Goal: Task Accomplishment & Management: Manage account settings

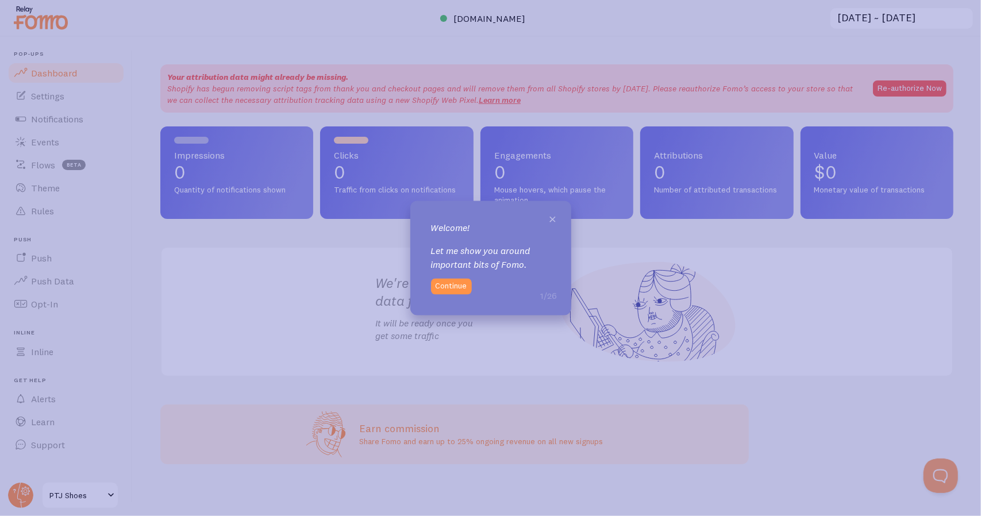
click at [554, 218] on span "×" at bounding box center [553, 218] width 9 height 17
click at [552, 222] on span "×" at bounding box center [553, 218] width 9 height 17
click at [456, 291] on button "Continue" at bounding box center [451, 286] width 41 height 16
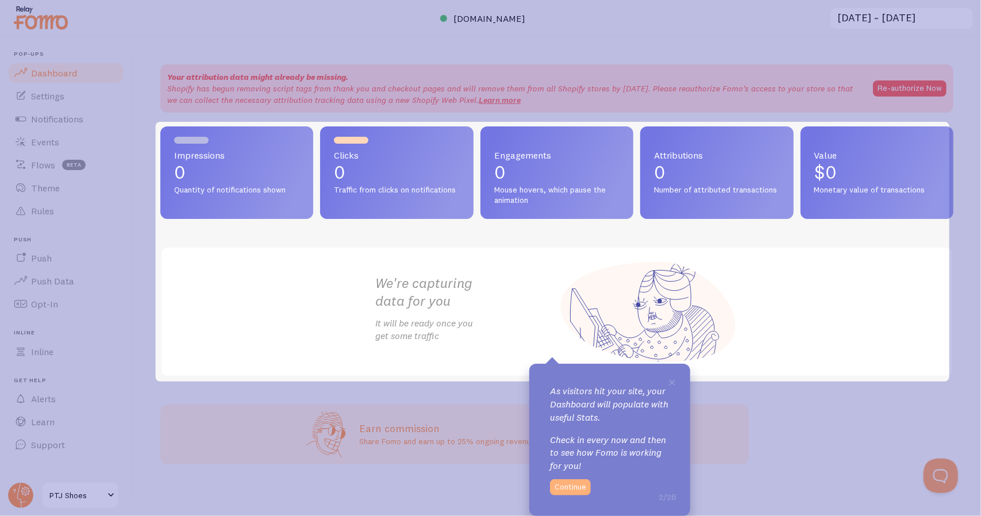
click at [576, 487] on button "Continue" at bounding box center [570, 487] width 41 height 16
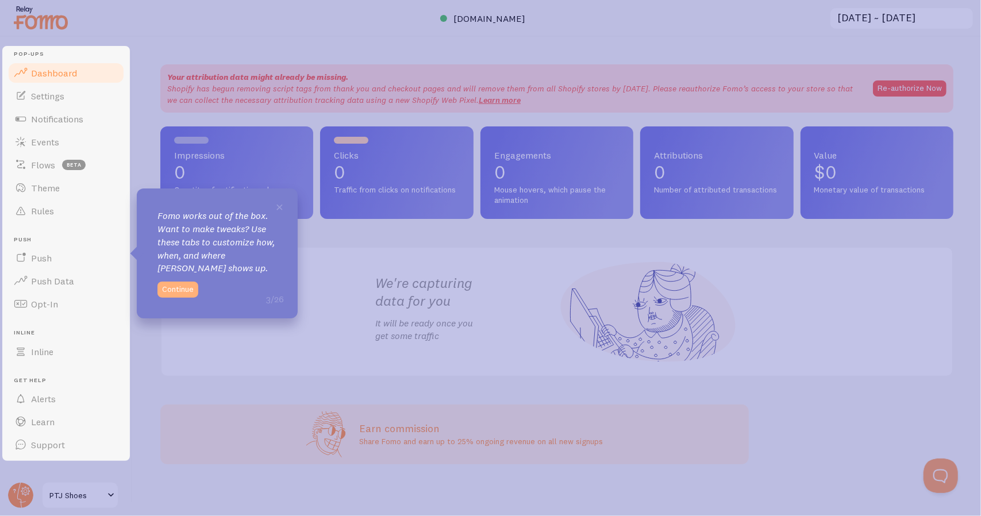
click at [172, 286] on button "Continue" at bounding box center [177, 290] width 41 height 16
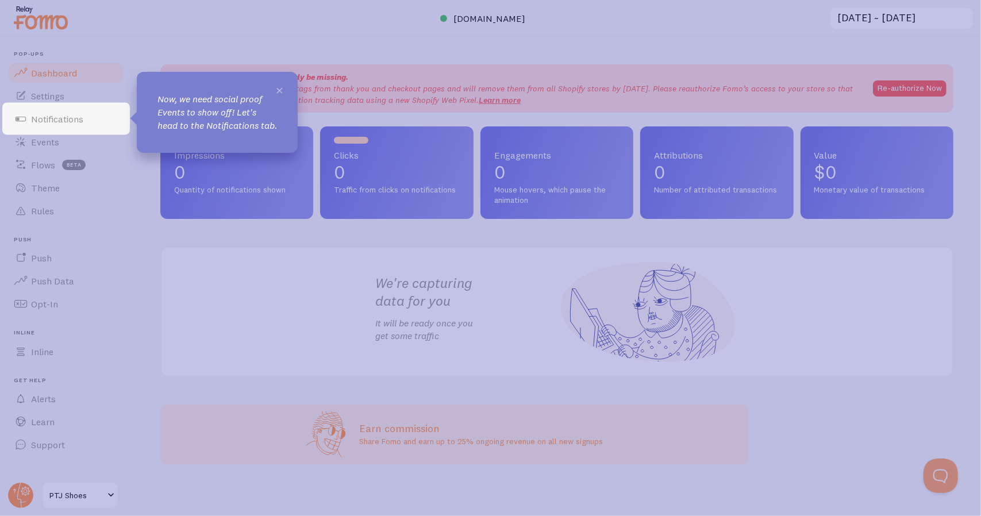
click at [283, 86] on span "×" at bounding box center [279, 89] width 9 height 17
click at [95, 118] on link "Notifications" at bounding box center [66, 118] width 118 height 23
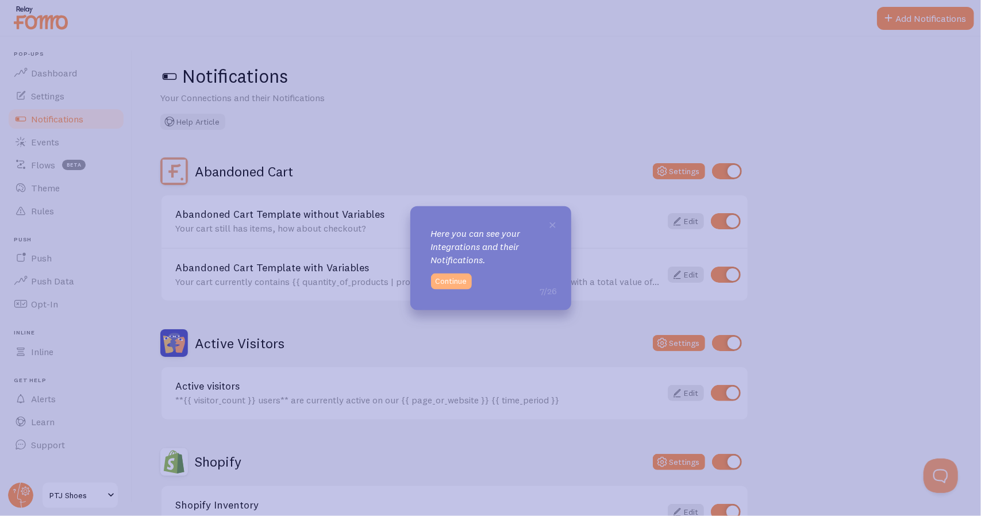
click at [458, 279] on button "Continue" at bounding box center [451, 281] width 41 height 16
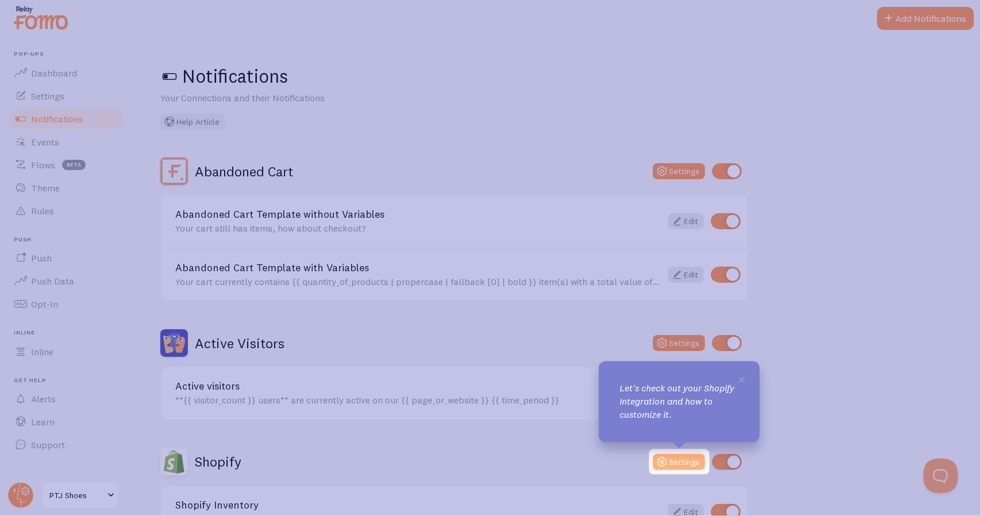
click at [688, 459] on button "Settings" at bounding box center [679, 462] width 52 height 16
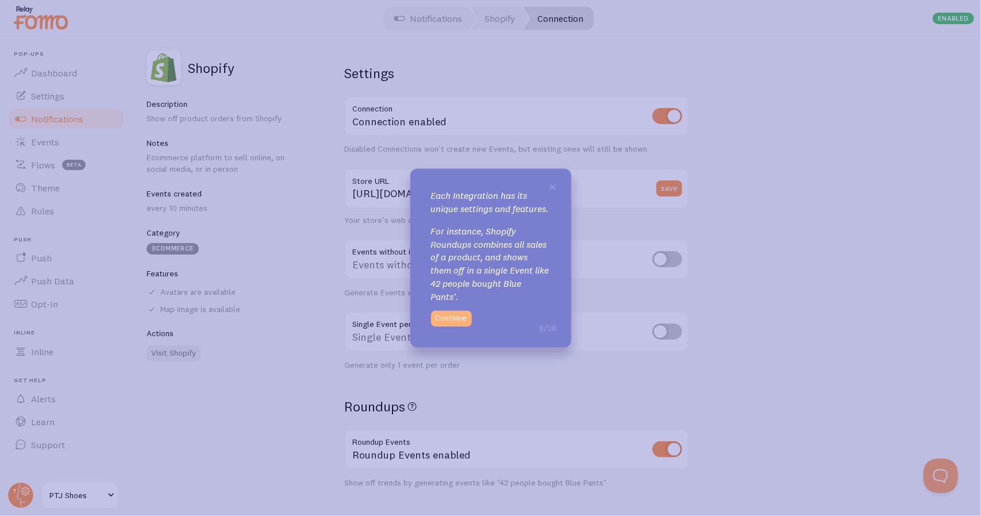
click at [457, 322] on button "Continue" at bounding box center [451, 318] width 41 height 16
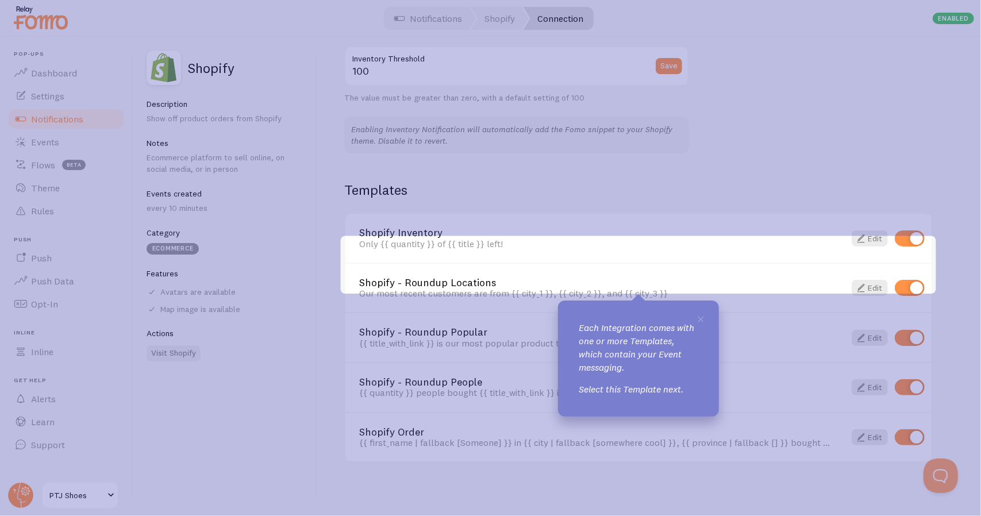
scroll to position [693, 0]
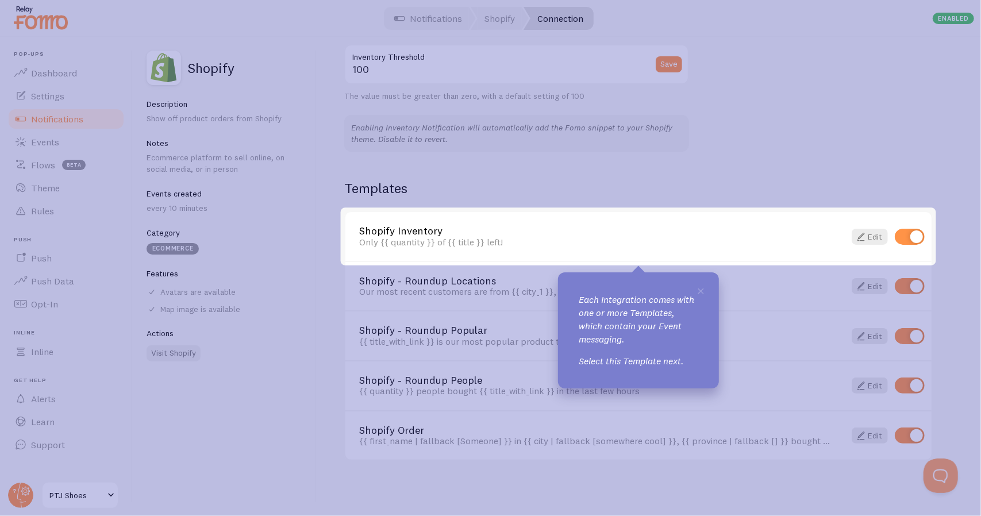
click at [910, 235] on input "checkbox" at bounding box center [910, 237] width 30 height 16
checkbox input "false"
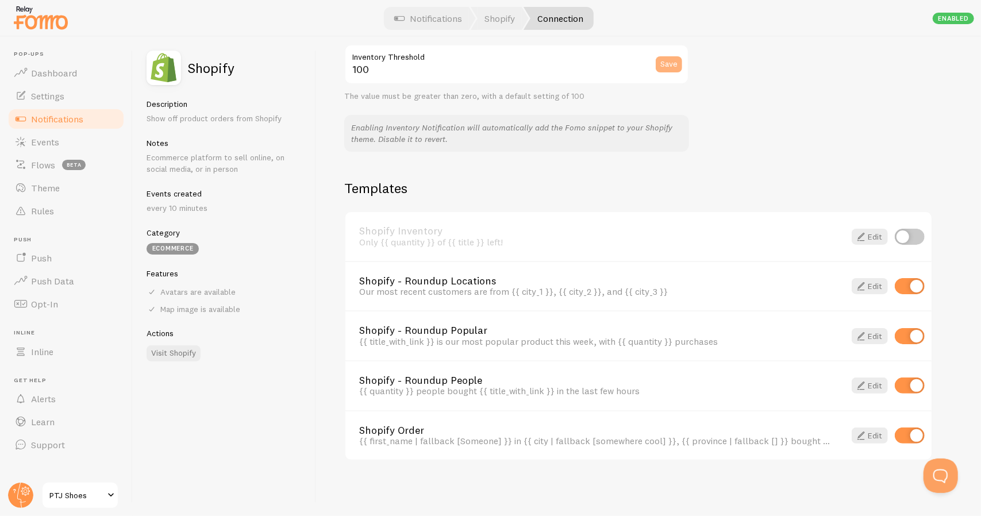
click at [667, 59] on button "Save" at bounding box center [669, 64] width 26 height 16
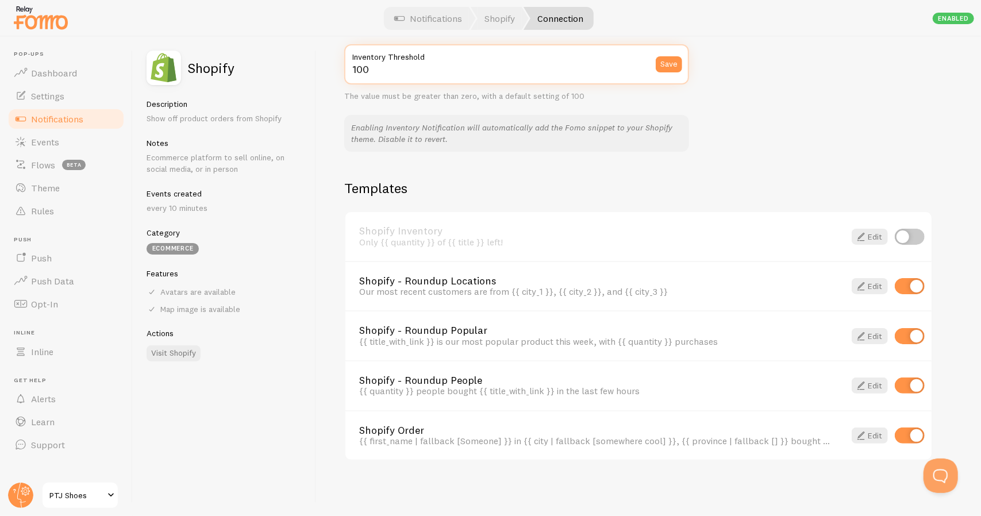
click at [410, 70] on input "100" at bounding box center [516, 64] width 345 height 40
click at [942, 101] on div "Settings Connection Connection enabled Disabled Connections won't create new Ev…" at bounding box center [649, 276] width 664 height 479
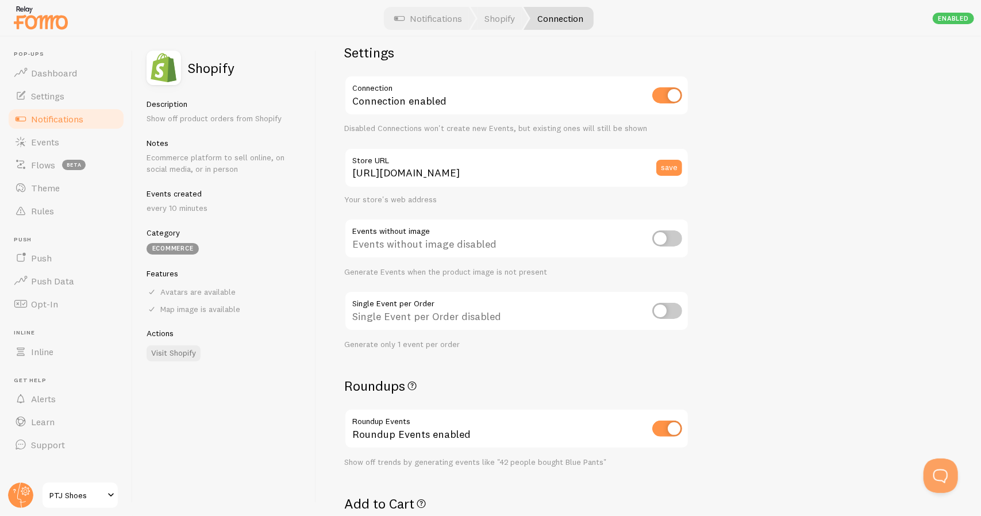
scroll to position [0, 0]
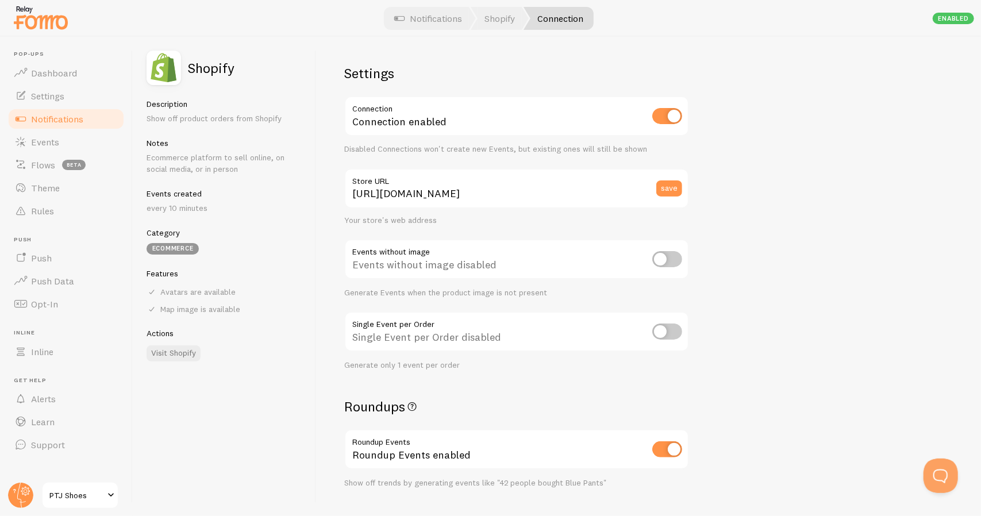
click at [764, 265] on div "Settings Connection Connection enabled Disabled Connections won't create new Ev…" at bounding box center [649, 276] width 664 height 479
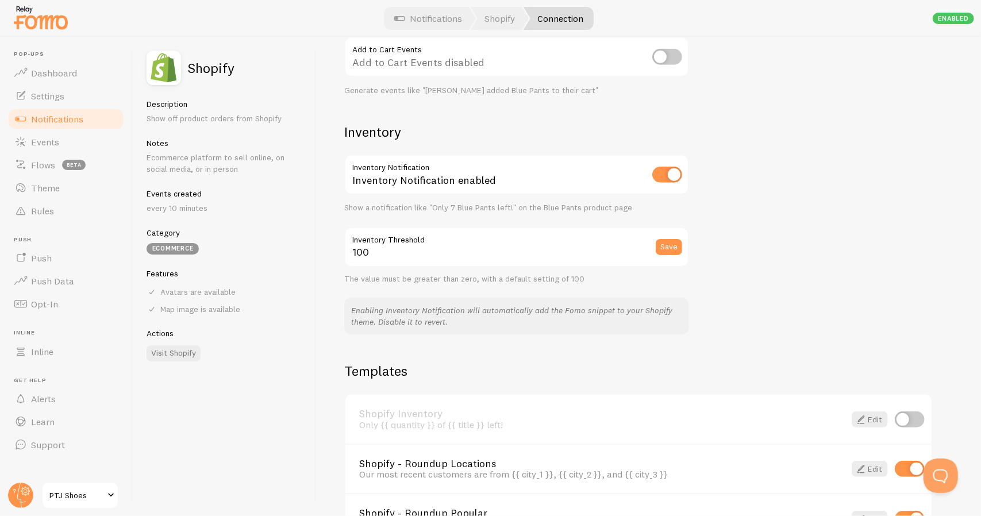
scroll to position [509, 0]
click at [655, 182] on input "checkbox" at bounding box center [667, 176] width 30 height 16
checkbox input "false"
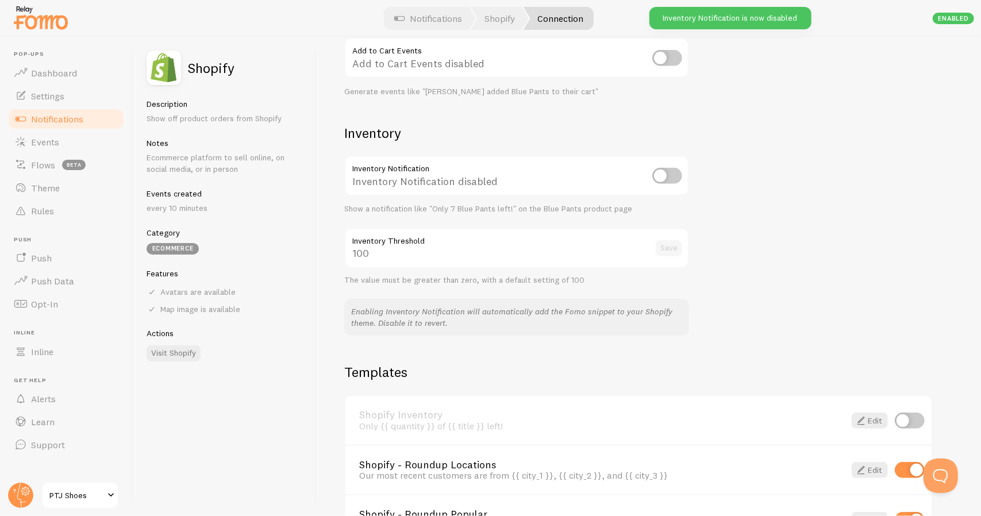
click at [809, 171] on div "Settings Connection Connection enabled Disabled Connections won't create new Ev…" at bounding box center [649, 276] width 664 height 479
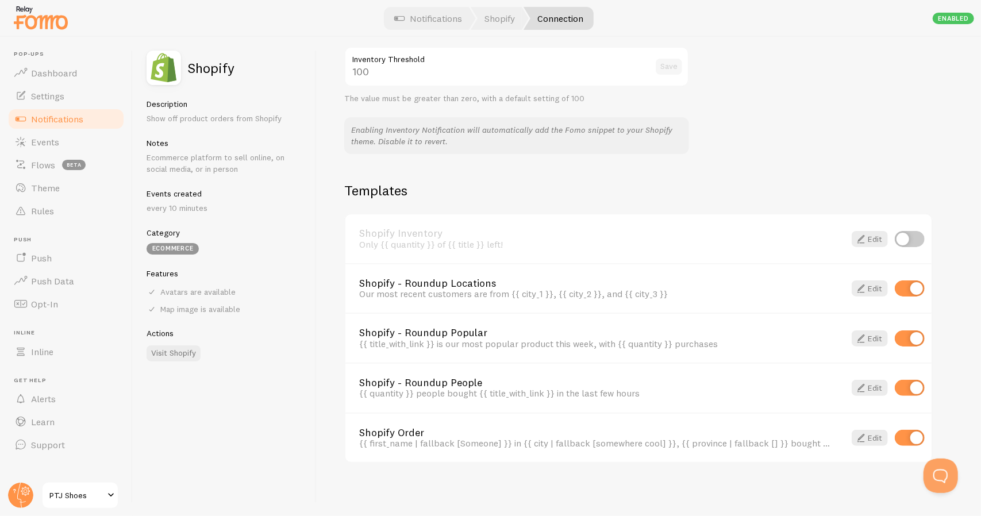
scroll to position [693, 0]
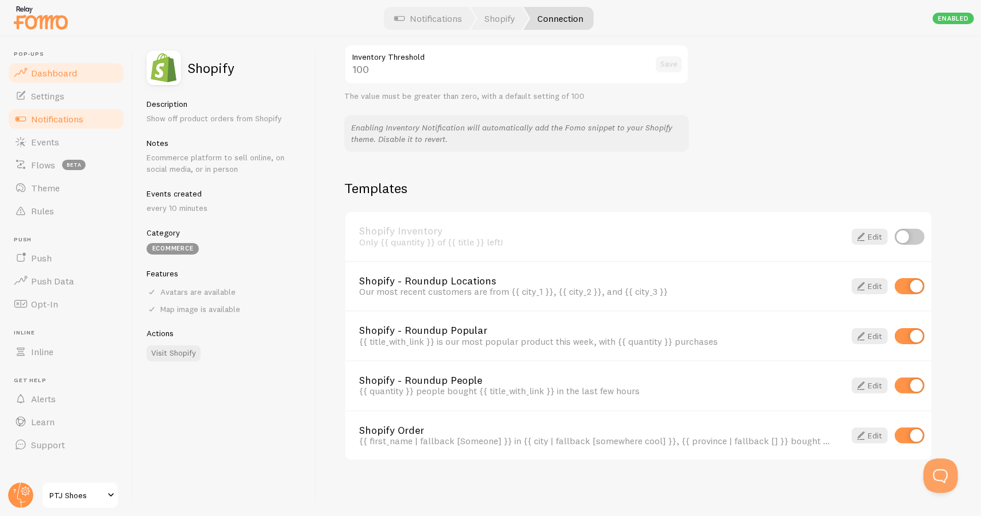
click at [71, 78] on span "Dashboard" at bounding box center [54, 72] width 46 height 11
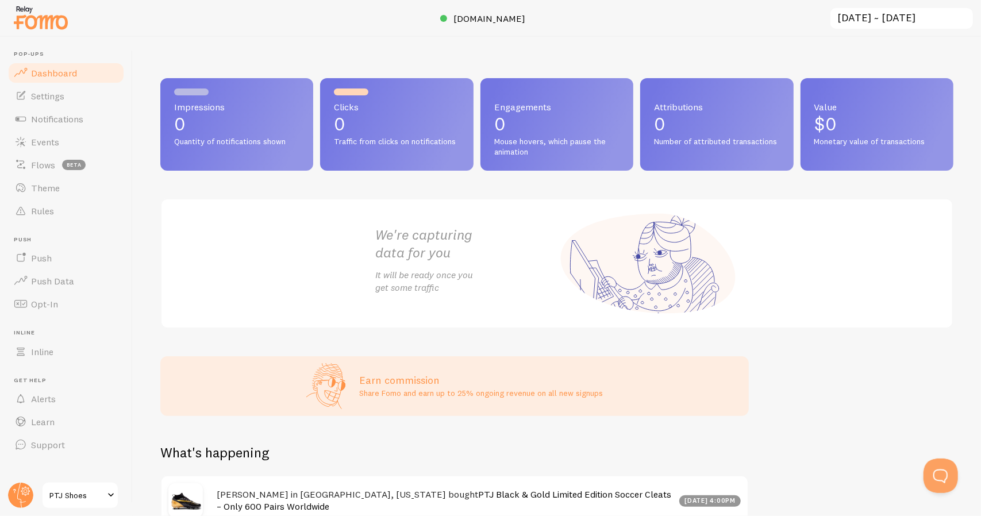
click at [769, 383] on div "Impressions 0 Quantity of notifications shown Clicks 0 Traffic from clicks on n…" at bounding box center [557, 276] width 848 height 479
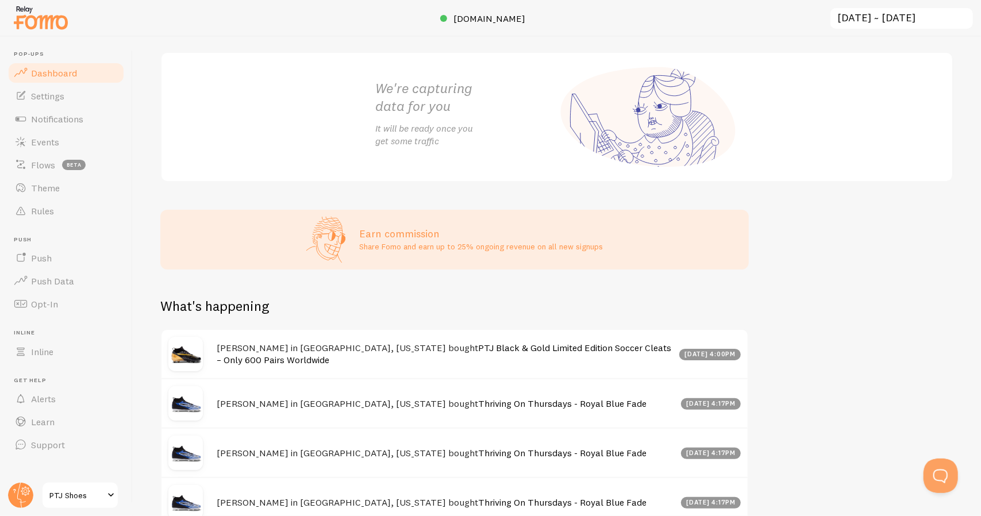
scroll to position [134, 0]
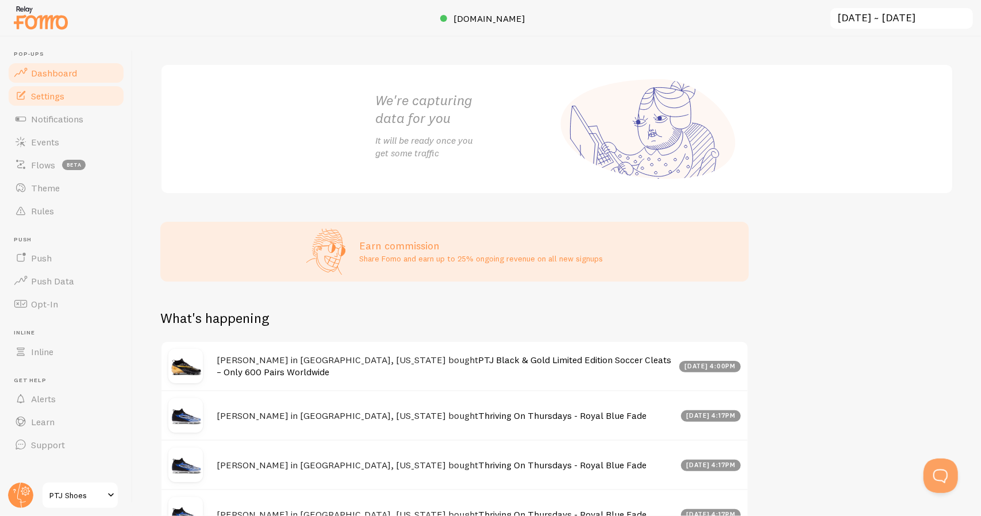
click at [46, 94] on span "Settings" at bounding box center [47, 95] width 33 height 11
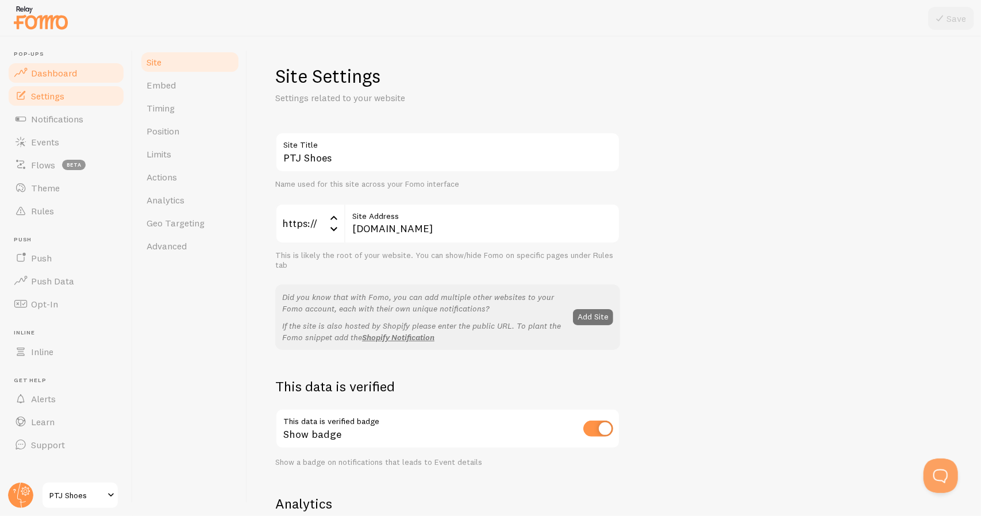
click at [63, 71] on span "Dashboard" at bounding box center [54, 72] width 46 height 11
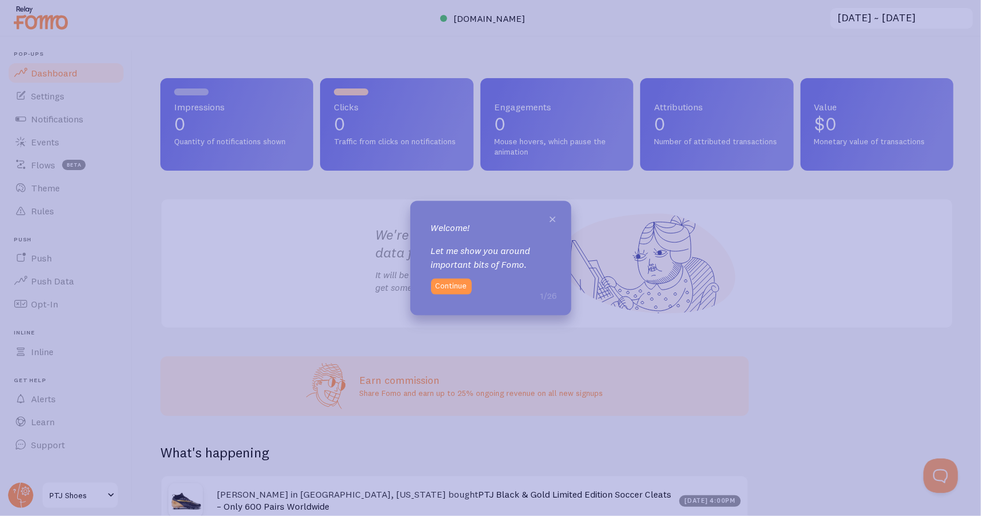
click at [553, 218] on span "×" at bounding box center [553, 218] width 9 height 17
click at [457, 287] on button "Continue" at bounding box center [451, 286] width 41 height 16
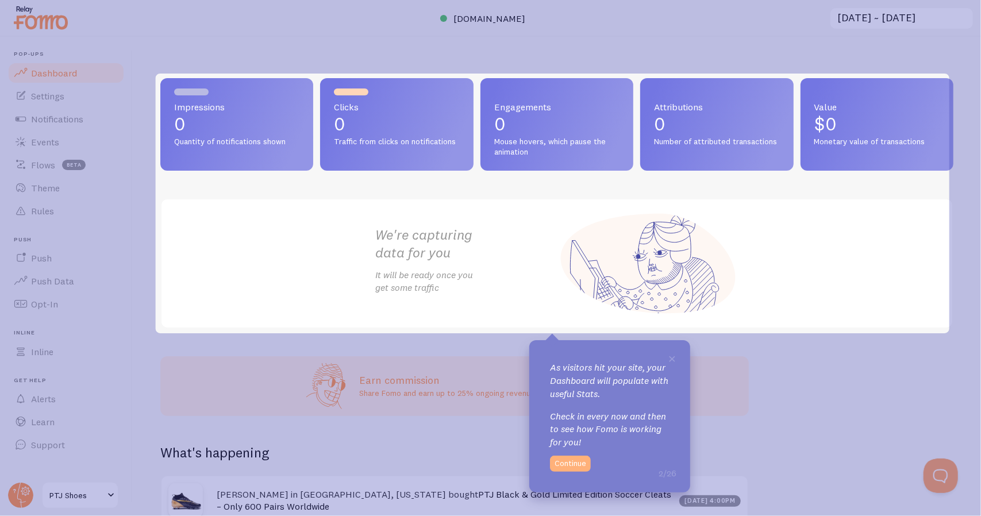
click at [575, 461] on button "Continue" at bounding box center [570, 464] width 41 height 16
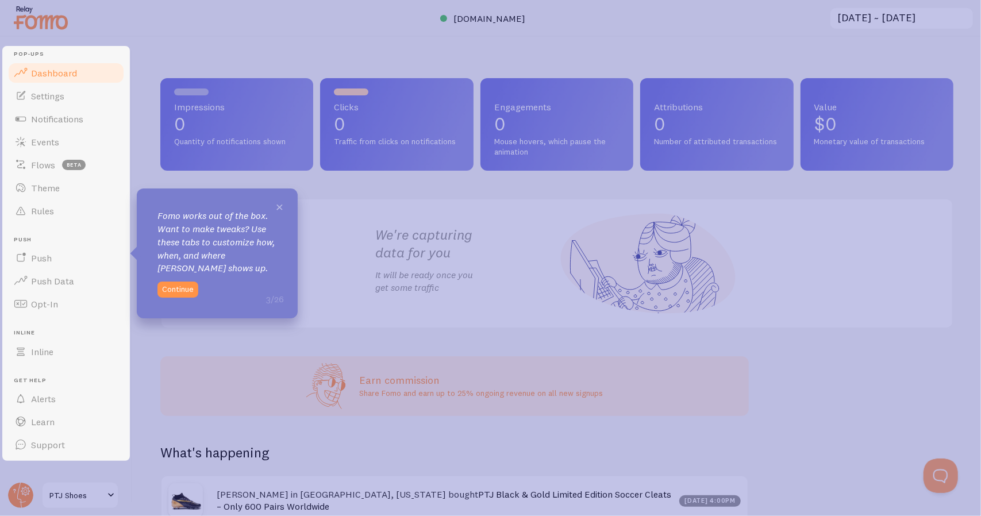
click at [280, 207] on span "×" at bounding box center [279, 206] width 9 height 17
click at [277, 208] on span "×" at bounding box center [279, 206] width 9 height 17
click at [182, 288] on button "Continue" at bounding box center [177, 290] width 41 height 16
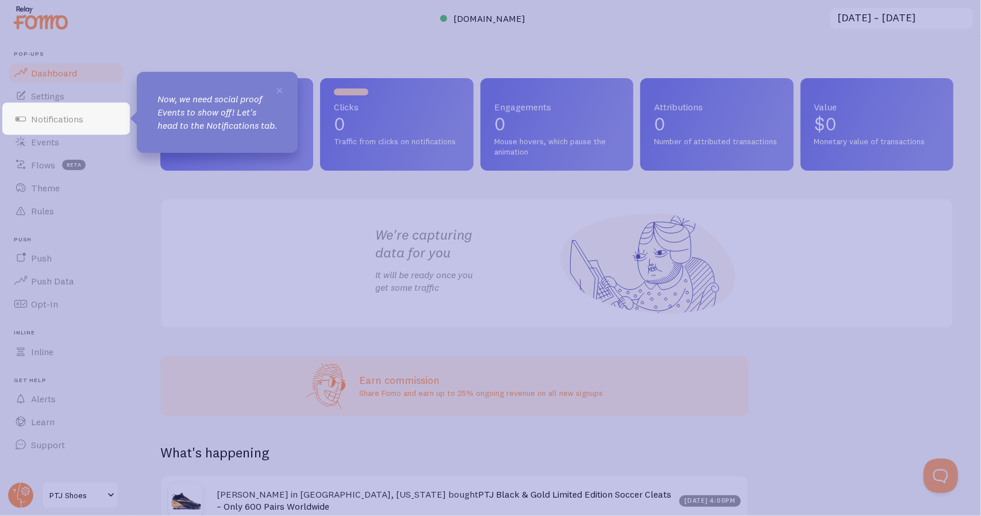
click at [182, 288] on icon at bounding box center [490, 258] width 981 height 516
click at [215, 117] on p "Now, we need social proof Events to show off! Let's head to the Notifications t…" at bounding box center [217, 113] width 120 height 40
click at [280, 91] on span "×" at bounding box center [279, 89] width 9 height 17
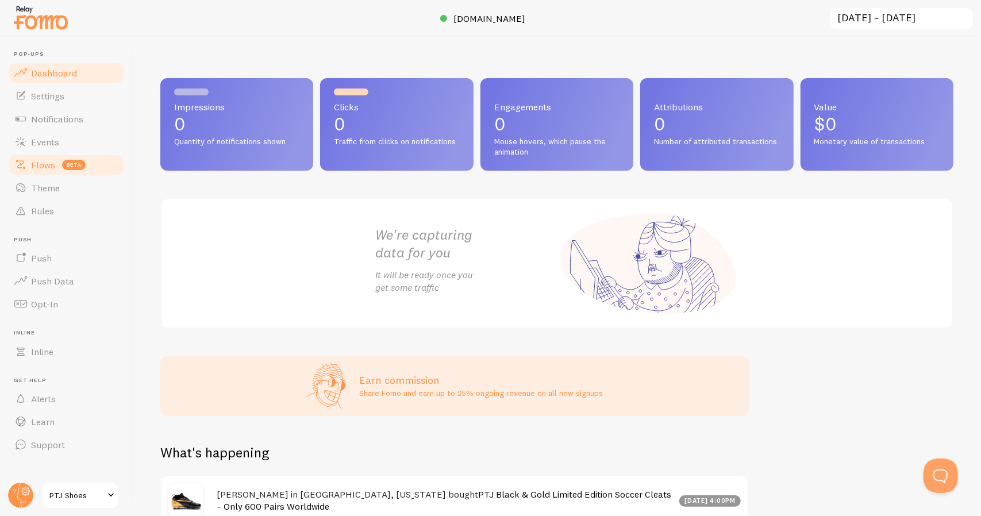
click at [58, 167] on link "Flows beta" at bounding box center [66, 164] width 118 height 23
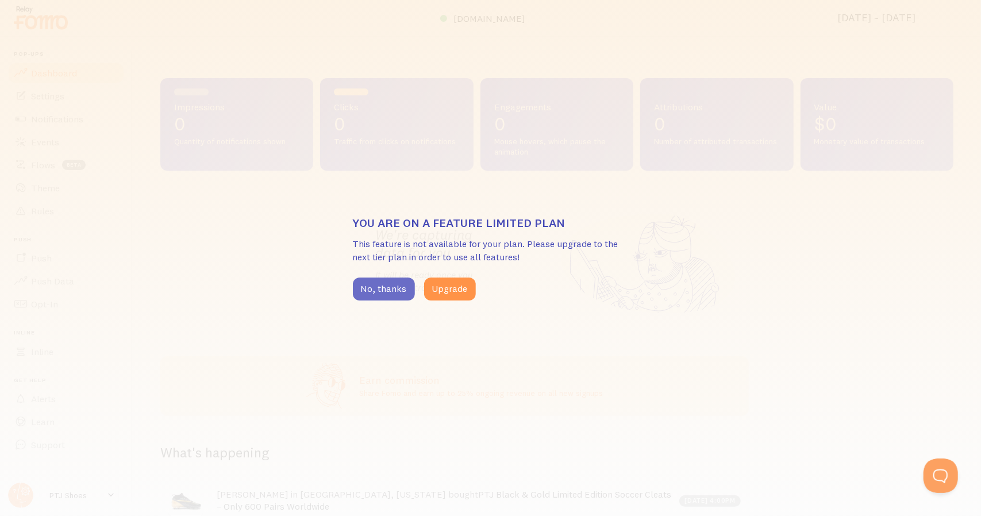
click at [378, 290] on button "No, thanks" at bounding box center [384, 289] width 62 height 23
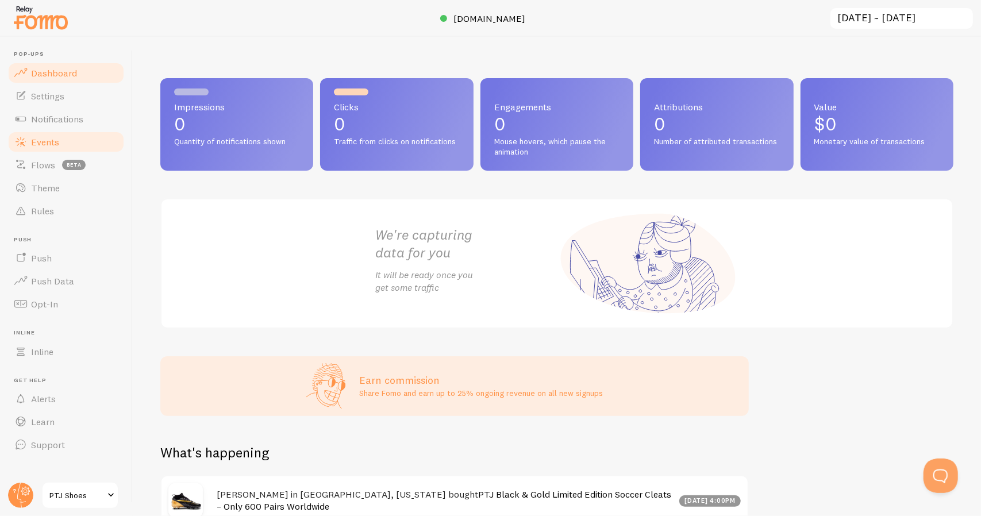
click at [62, 147] on link "Events" at bounding box center [66, 141] width 118 height 23
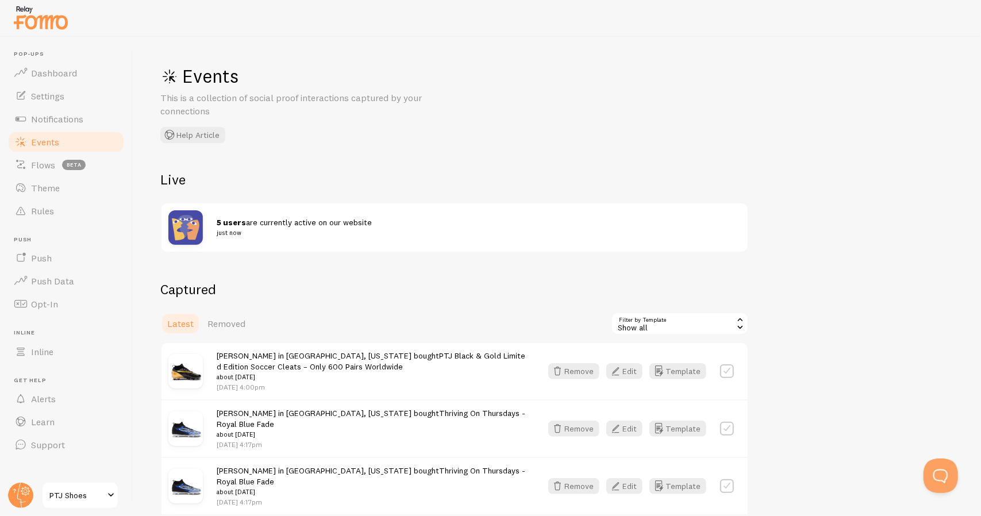
click at [932, 114] on div "Events This is a collection of social proof interactions captured by your conne…" at bounding box center [557, 276] width 848 height 479
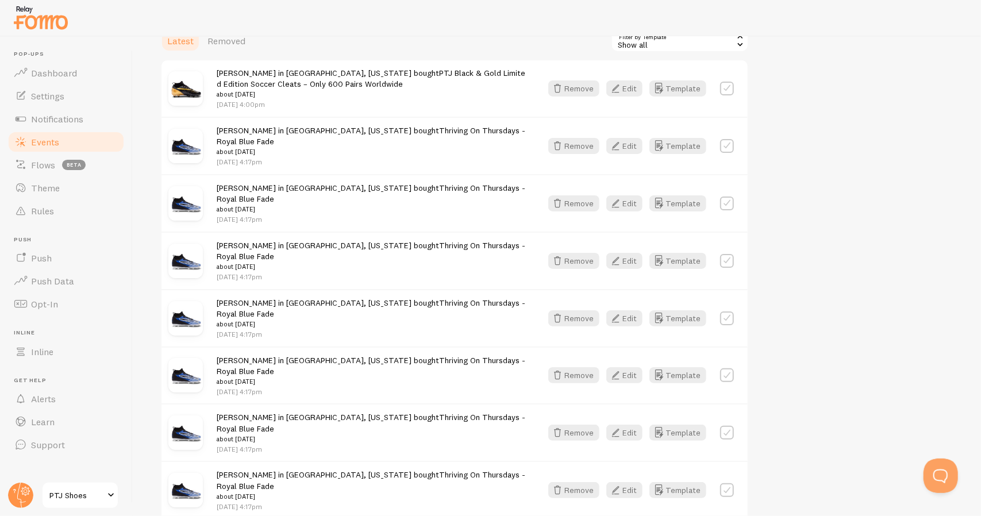
scroll to position [276, 0]
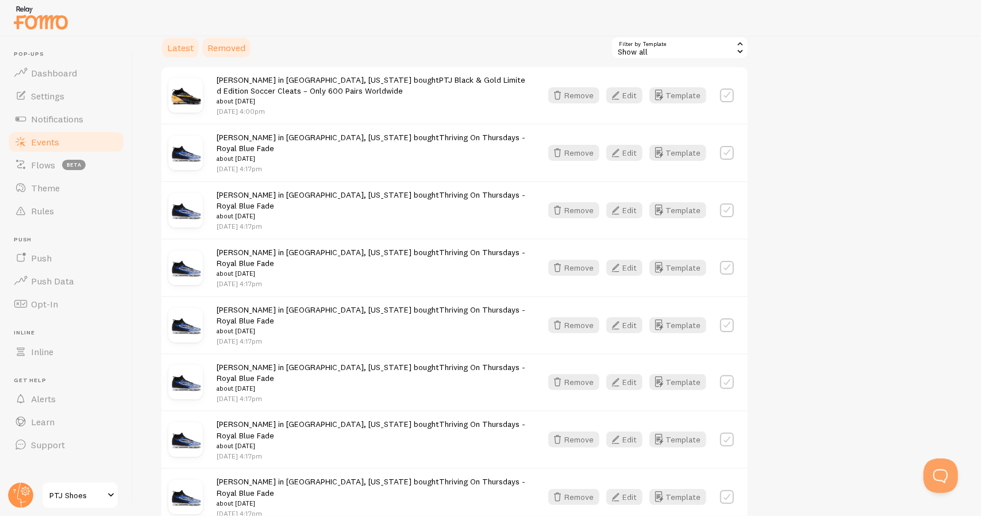
click at [232, 45] on span "Removed" at bounding box center [226, 47] width 38 height 11
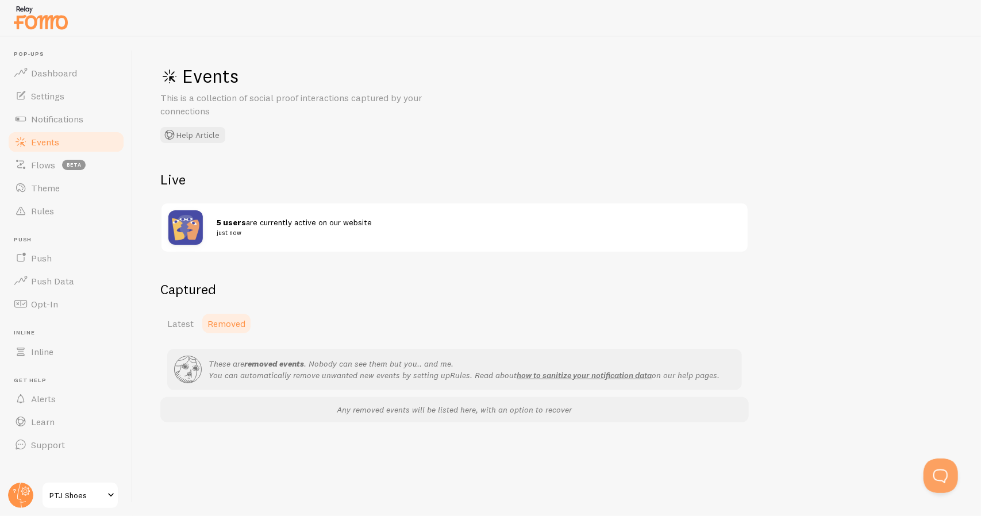
click at [79, 138] on link "Events" at bounding box center [66, 141] width 118 height 23
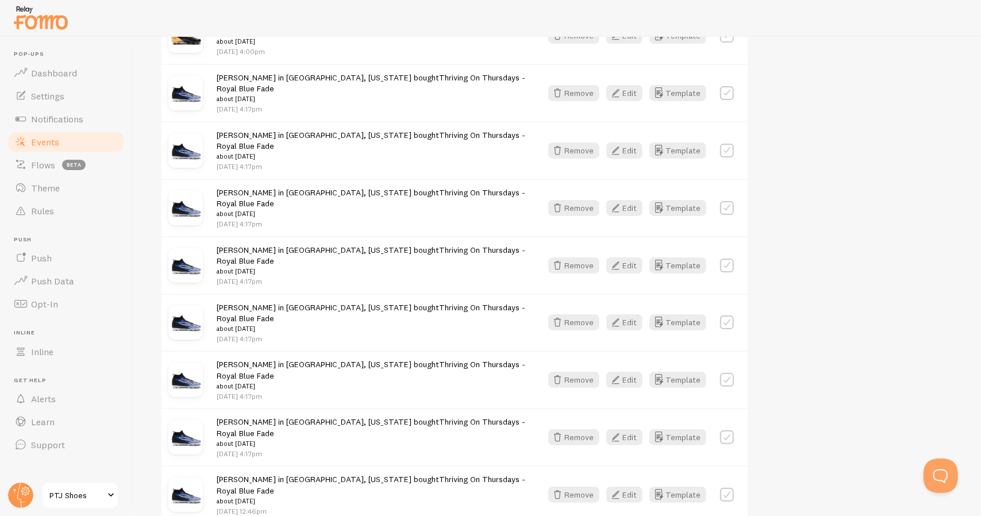
scroll to position [348, 0]
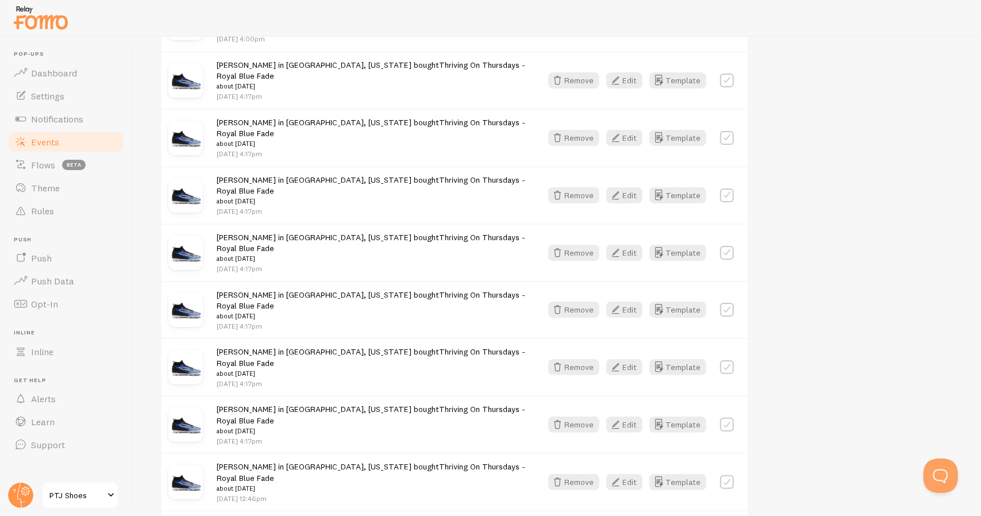
click at [732, 188] on label at bounding box center [727, 195] width 14 height 14
checkbox input "true"
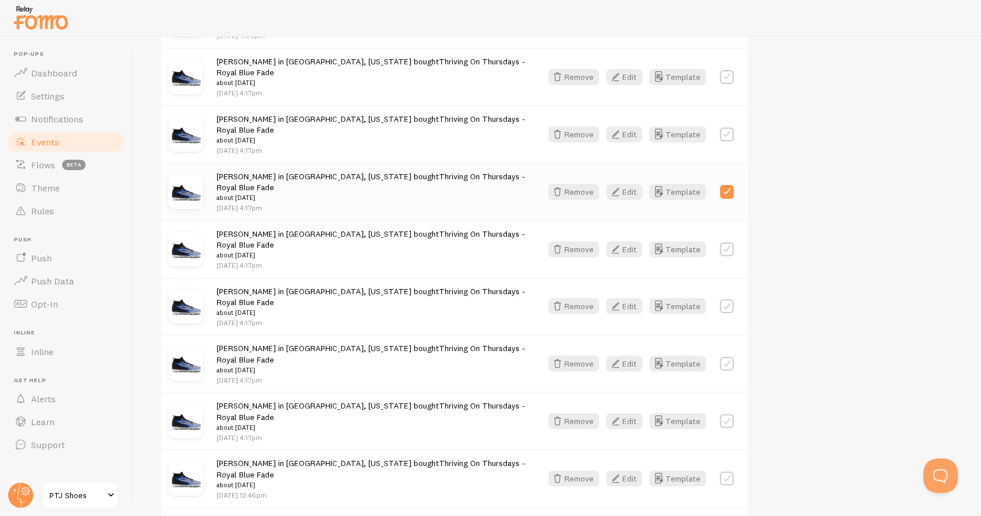
click at [721, 243] on label at bounding box center [727, 250] width 14 height 14
checkbox input "true"
click at [725, 299] on label at bounding box center [727, 306] width 14 height 14
checkbox input "true"
click at [734, 334] on div "[PERSON_NAME] in [GEOGRAPHIC_DATA], [US_STATE] bought Thriving On Thursdays - R…" at bounding box center [454, 362] width 586 height 57
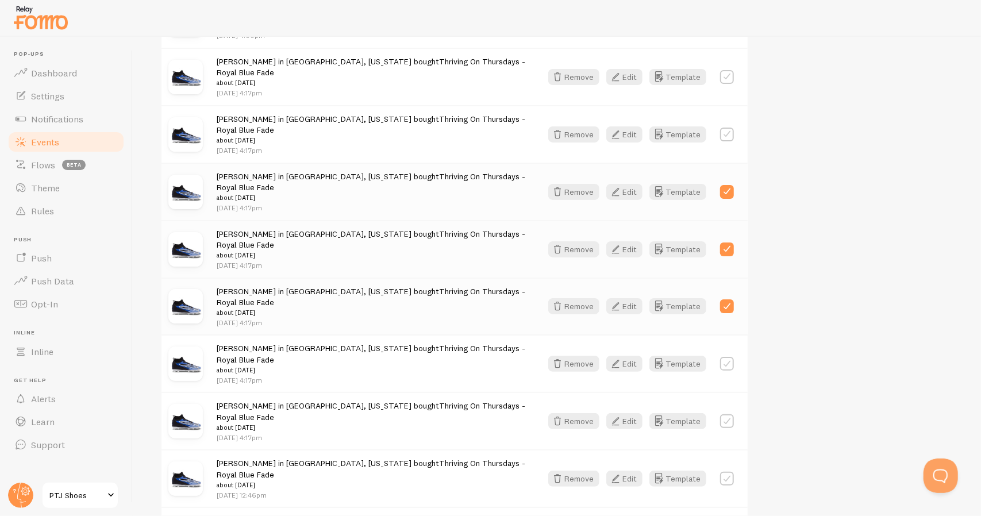
click at [729, 357] on label at bounding box center [727, 364] width 14 height 14
checkbox input "true"
click at [728, 414] on label at bounding box center [727, 421] width 14 height 14
checkbox input "true"
click at [731, 472] on label at bounding box center [727, 479] width 14 height 14
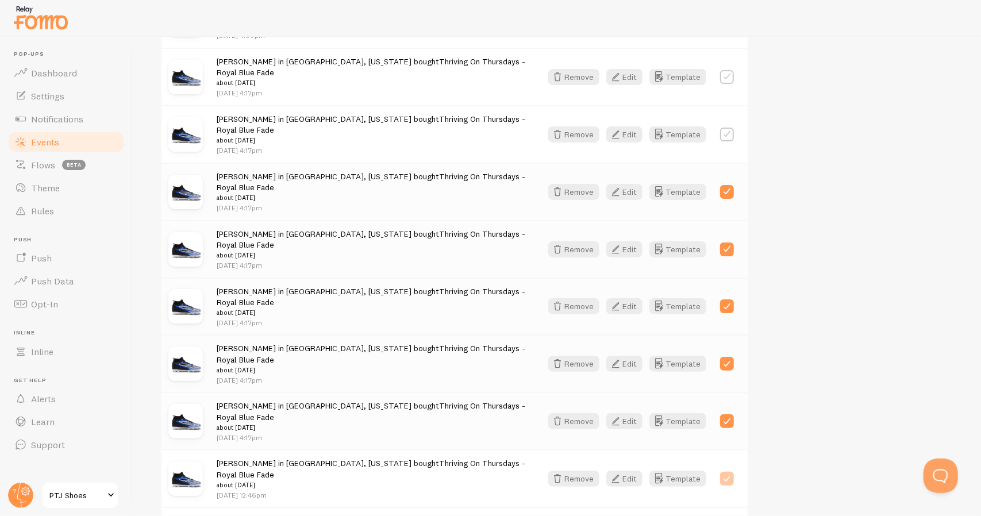
checkbox input "true"
click at [568, 184] on button "Remove" at bounding box center [573, 192] width 51 height 16
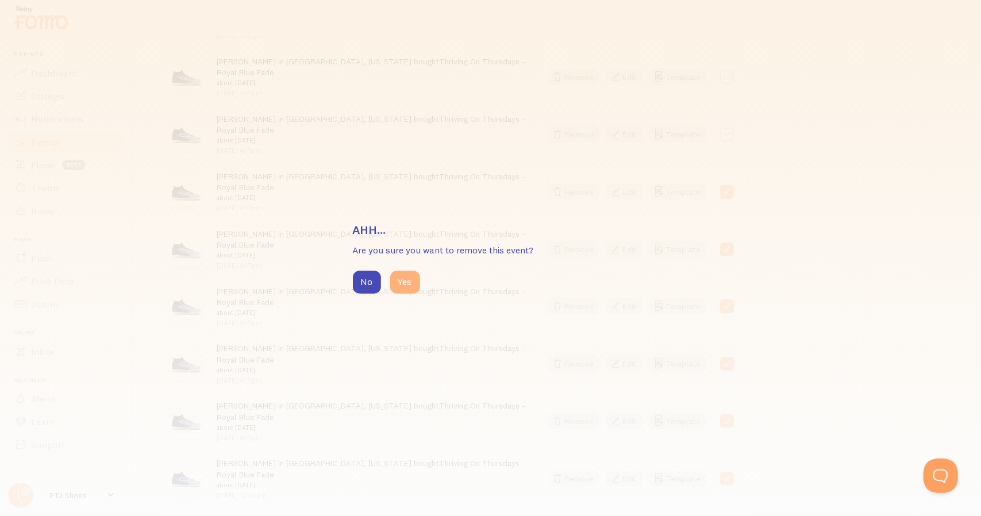
click at [405, 278] on button "Yes" at bounding box center [405, 282] width 30 height 23
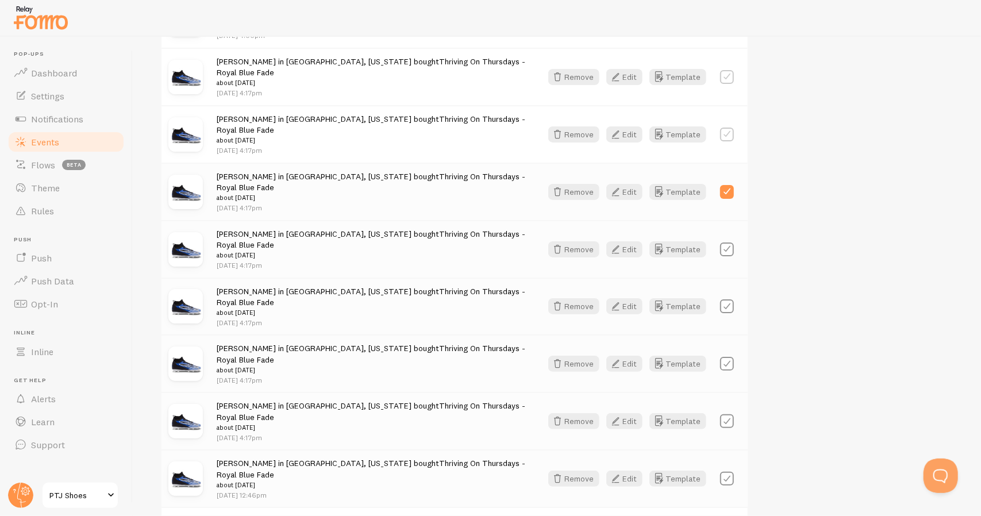
checkbox input "false"
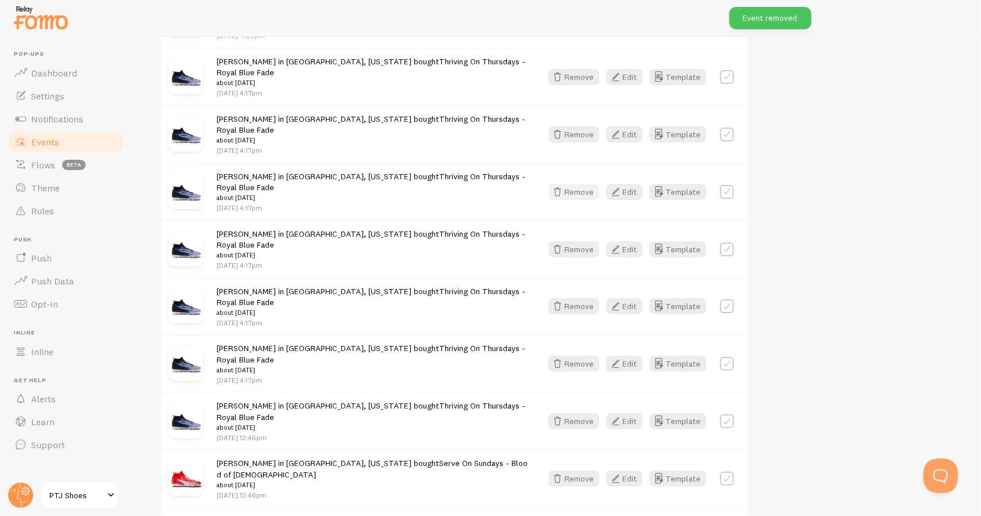
click at [579, 184] on button "Remove" at bounding box center [573, 192] width 51 height 16
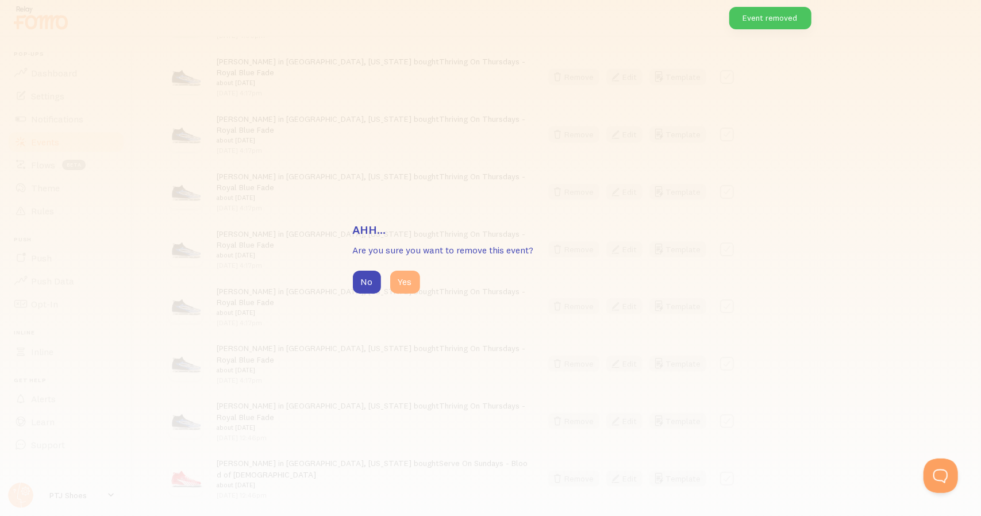
click at [408, 284] on button "Yes" at bounding box center [405, 282] width 30 height 23
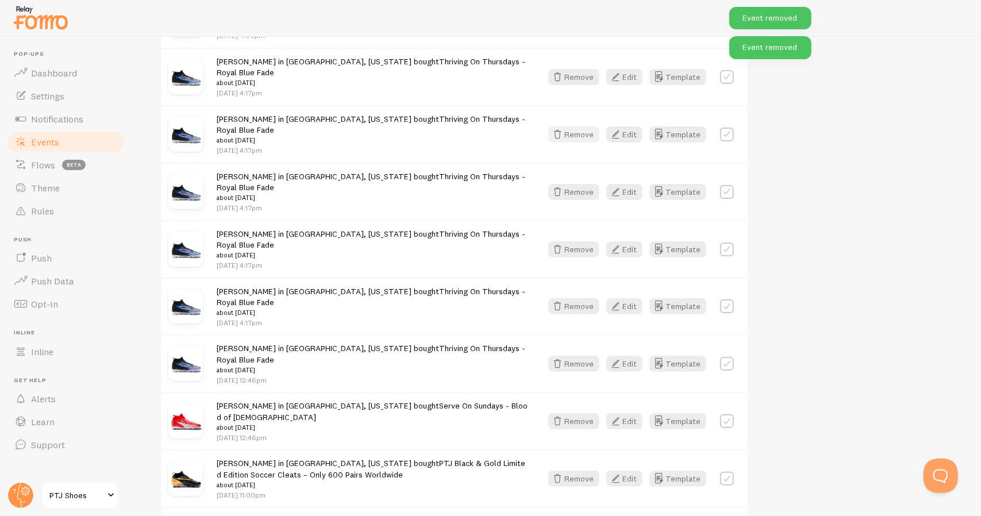
click at [582, 126] on button "Remove" at bounding box center [573, 134] width 51 height 16
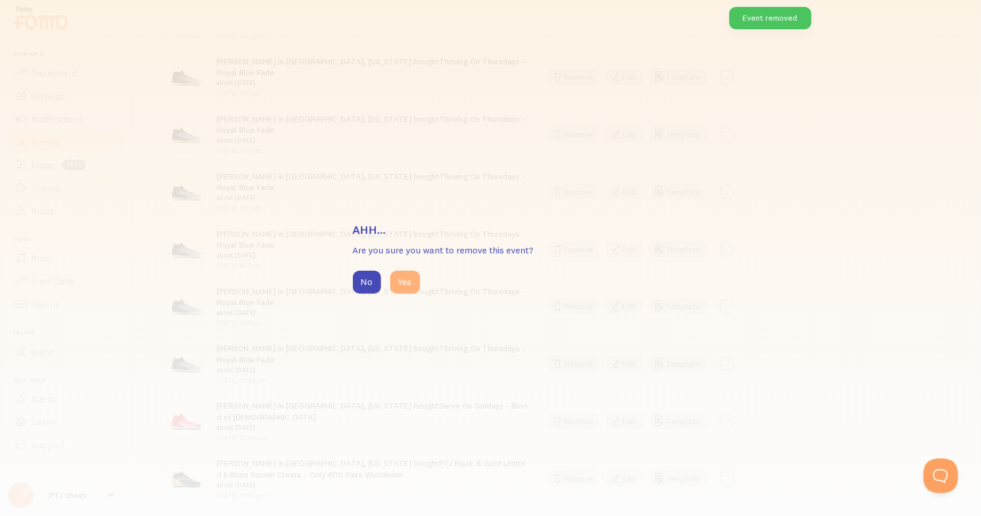
click at [399, 275] on button "Yes" at bounding box center [405, 282] width 30 height 23
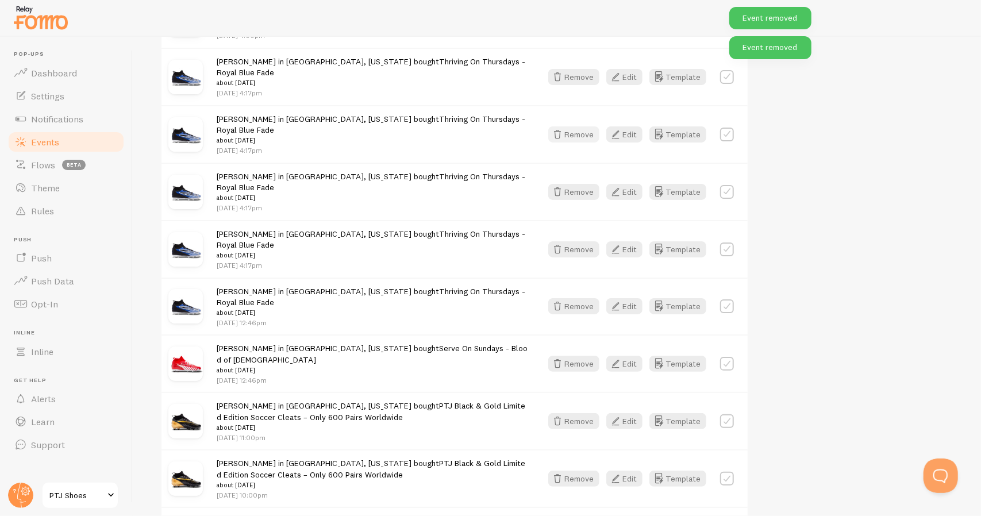
click at [575, 128] on button "Remove" at bounding box center [573, 134] width 51 height 16
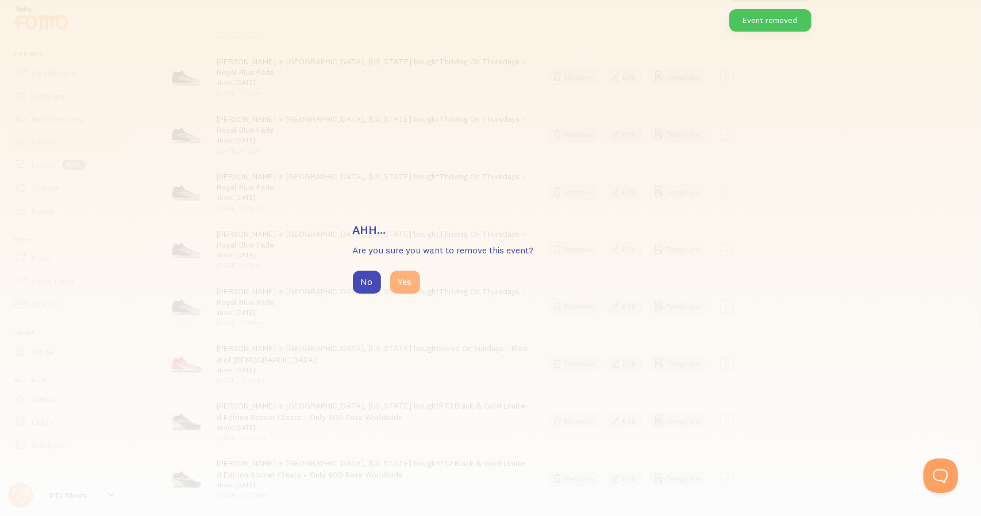
click at [406, 288] on button "Yes" at bounding box center [405, 282] width 30 height 23
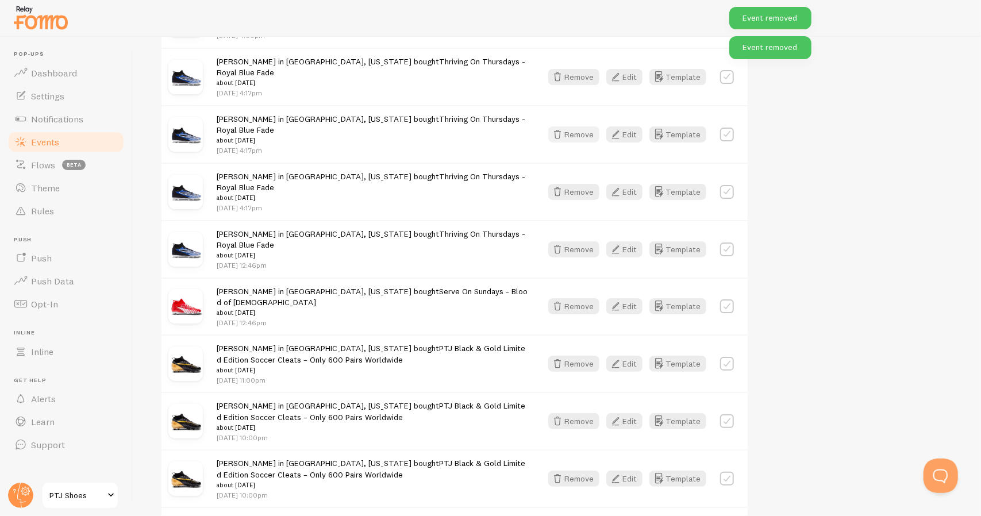
scroll to position [371, 0]
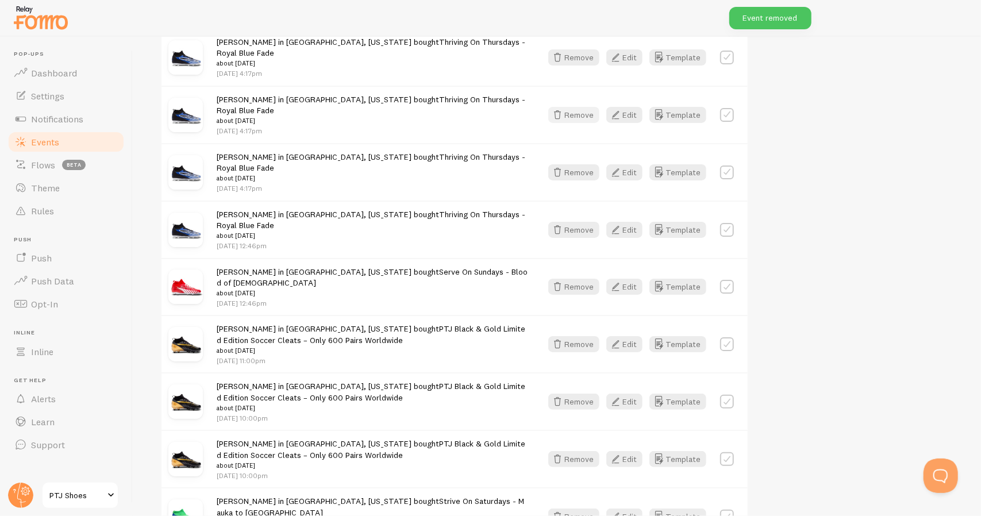
click at [579, 107] on button "Remove" at bounding box center [573, 115] width 51 height 16
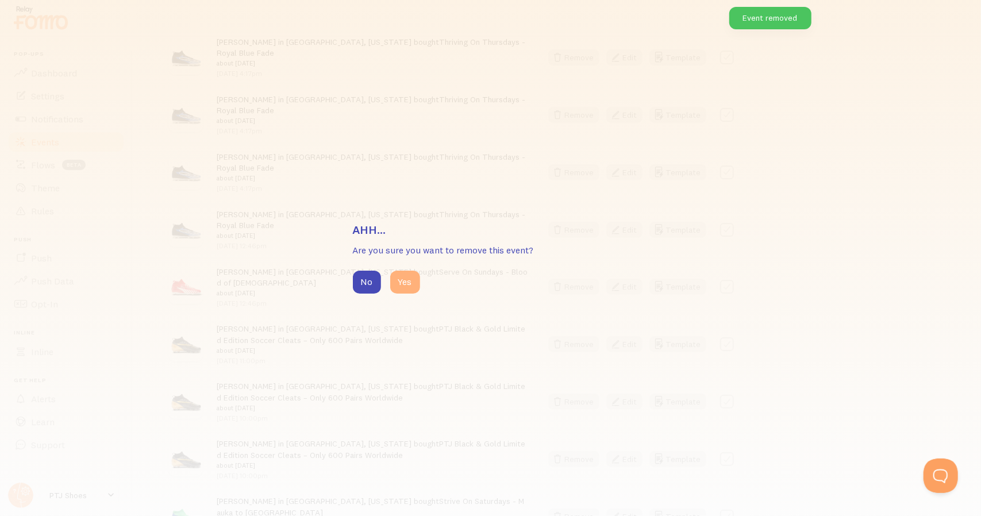
click at [405, 282] on button "Yes" at bounding box center [405, 282] width 30 height 23
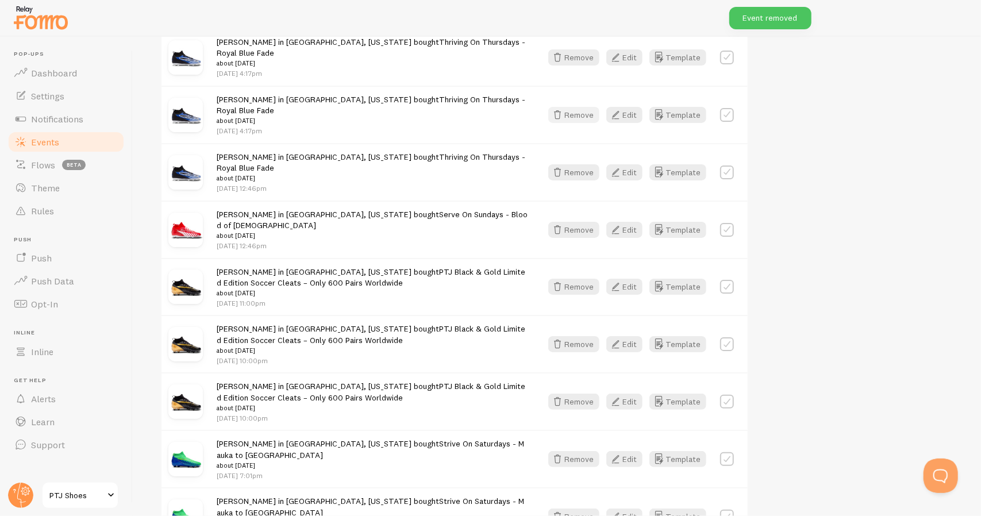
click at [583, 107] on button "Remove" at bounding box center [573, 115] width 51 height 16
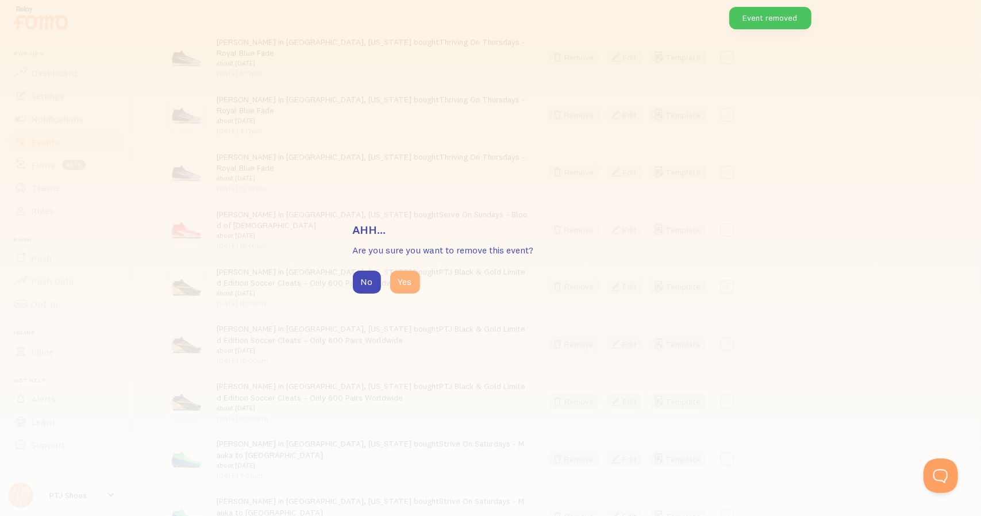
click at [411, 283] on button "Yes" at bounding box center [405, 282] width 30 height 23
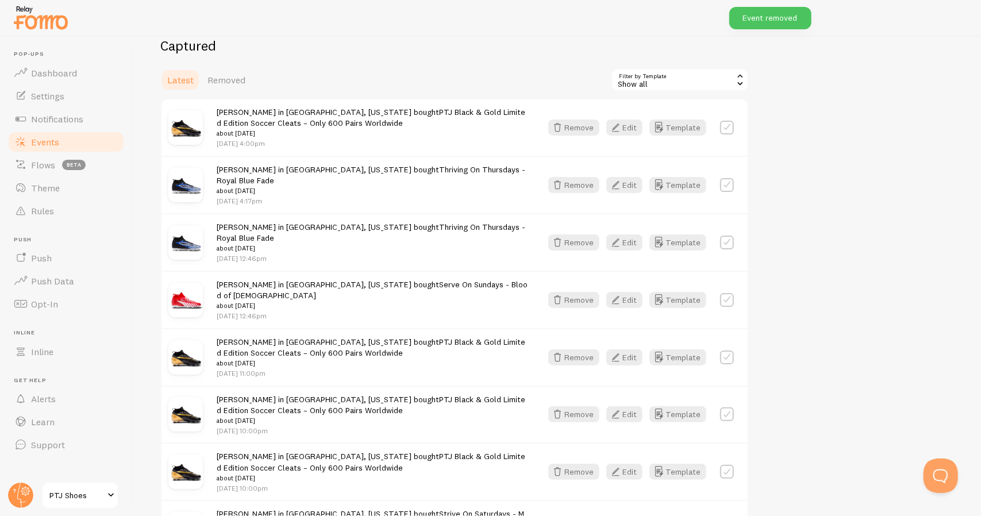
scroll to position [243, 0]
click at [584, 236] on button "Remove" at bounding box center [573, 244] width 51 height 16
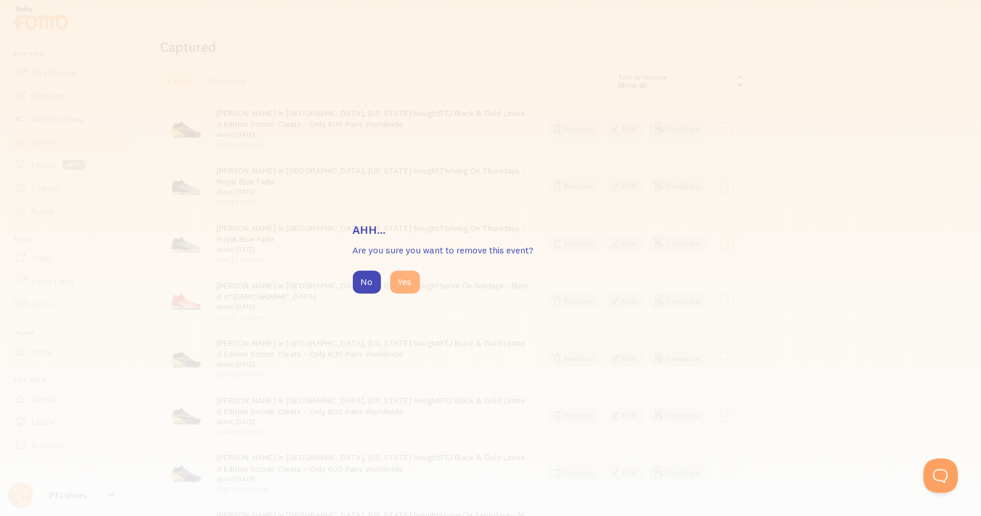
click at [401, 281] on button "Yes" at bounding box center [405, 282] width 30 height 23
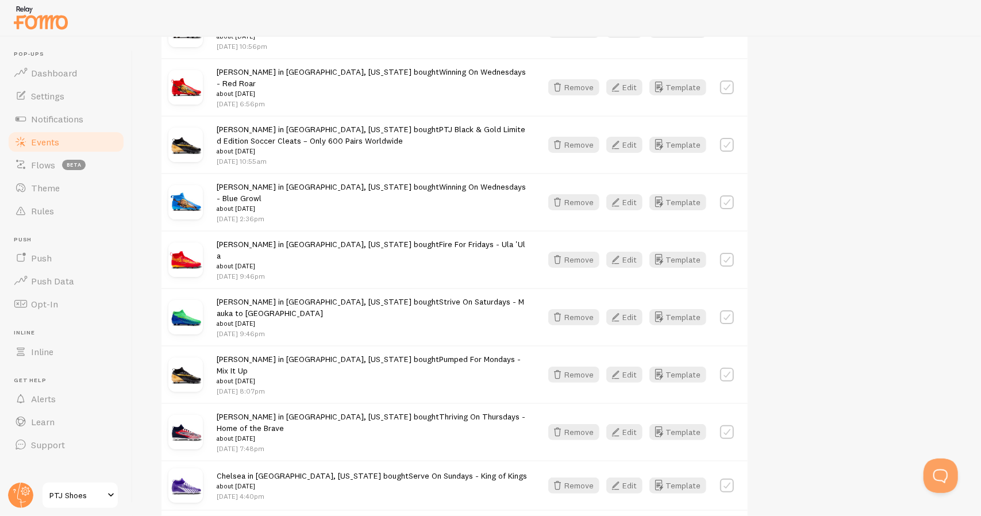
scroll to position [1119, 0]
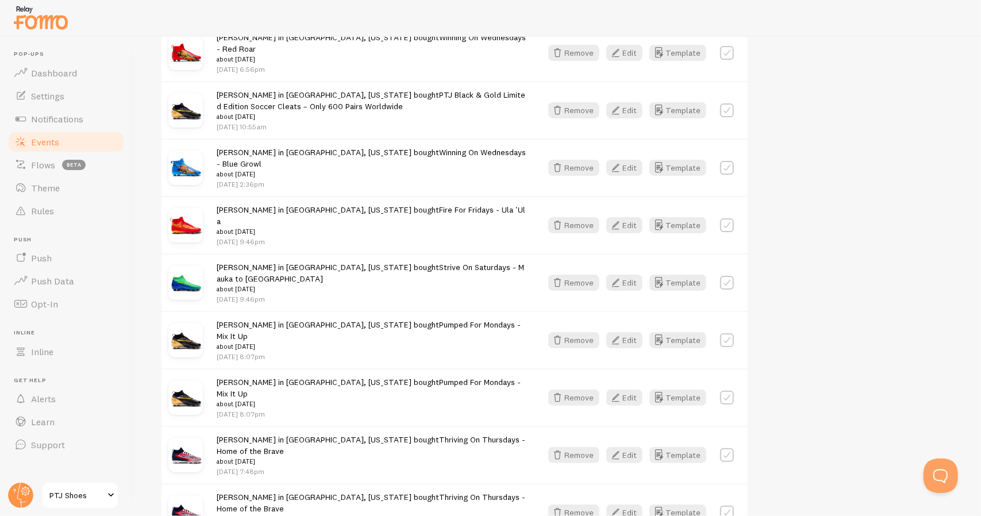
scroll to position [1234, 0]
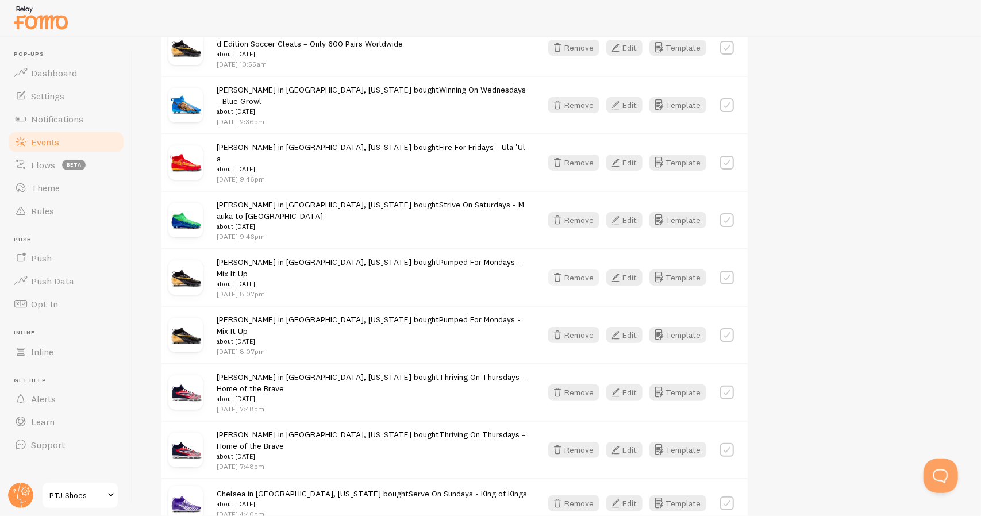
click at [583, 270] on button "Remove" at bounding box center [573, 278] width 51 height 16
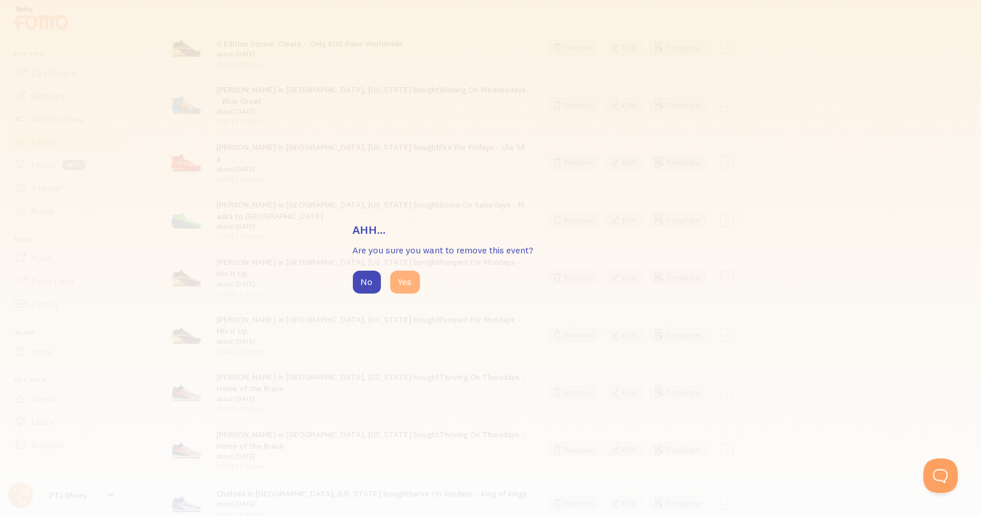
click at [399, 283] on button "Yes" at bounding box center [405, 282] width 30 height 23
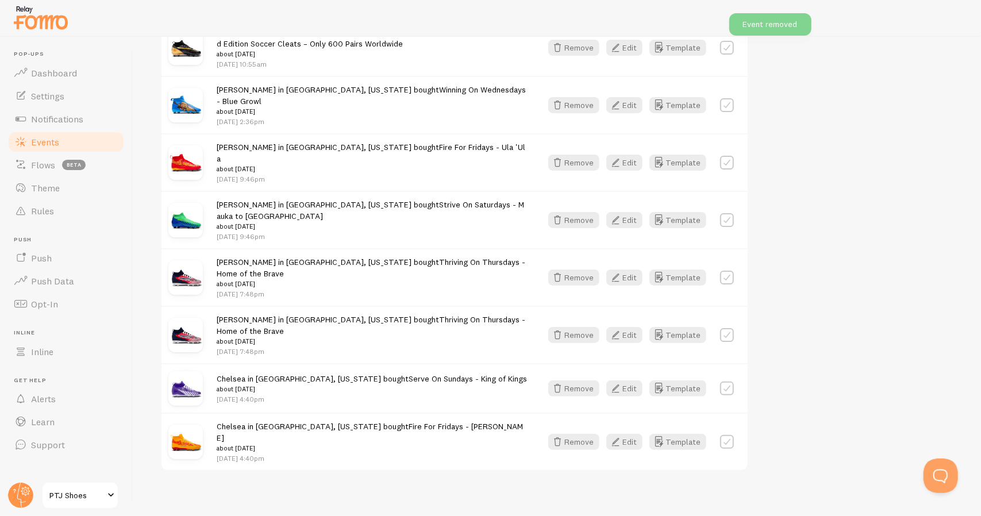
scroll to position [1136, 0]
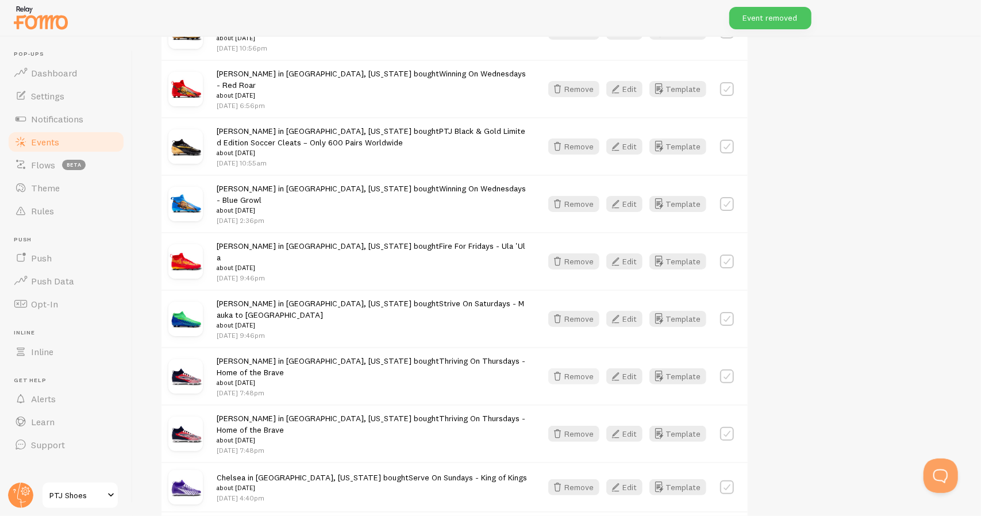
click at [590, 368] on button "Remove" at bounding box center [573, 376] width 51 height 16
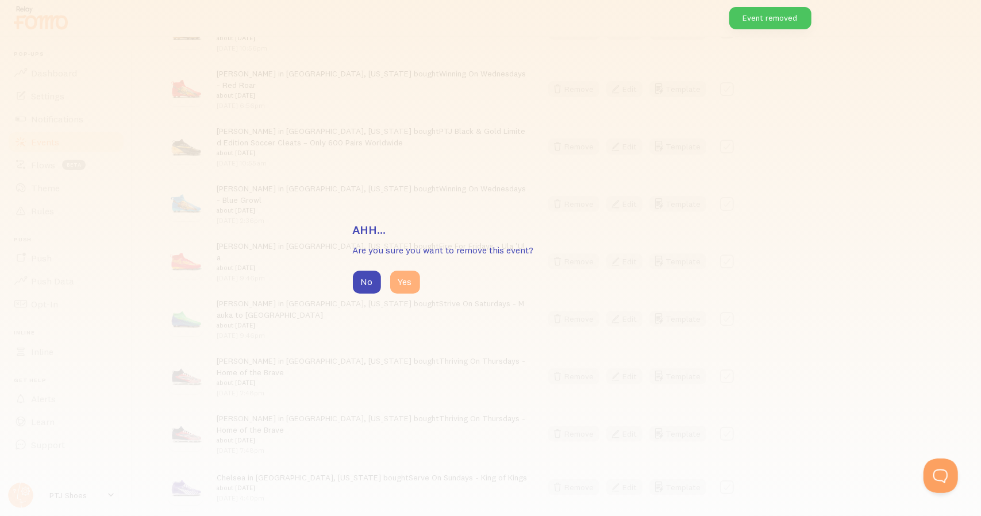
click at [416, 282] on button "Yes" at bounding box center [405, 282] width 30 height 23
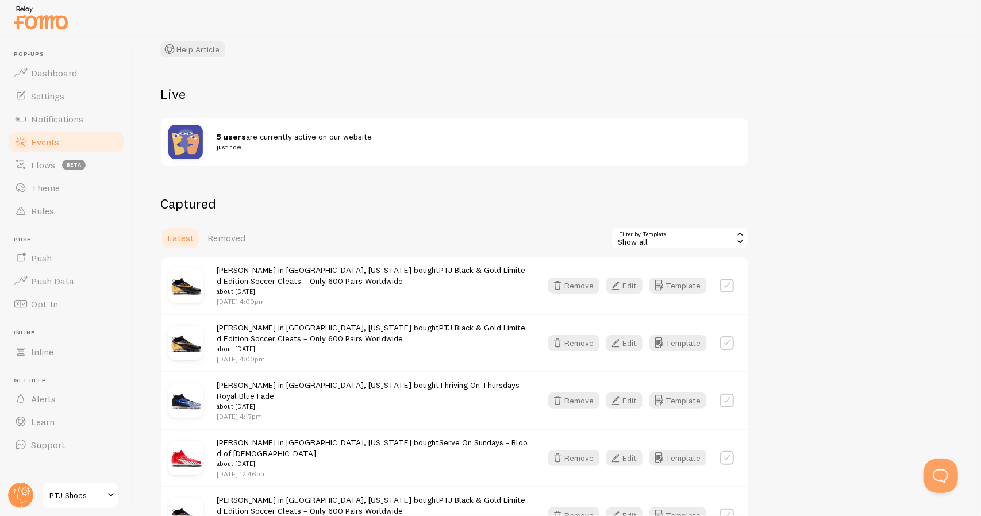
scroll to position [78, 0]
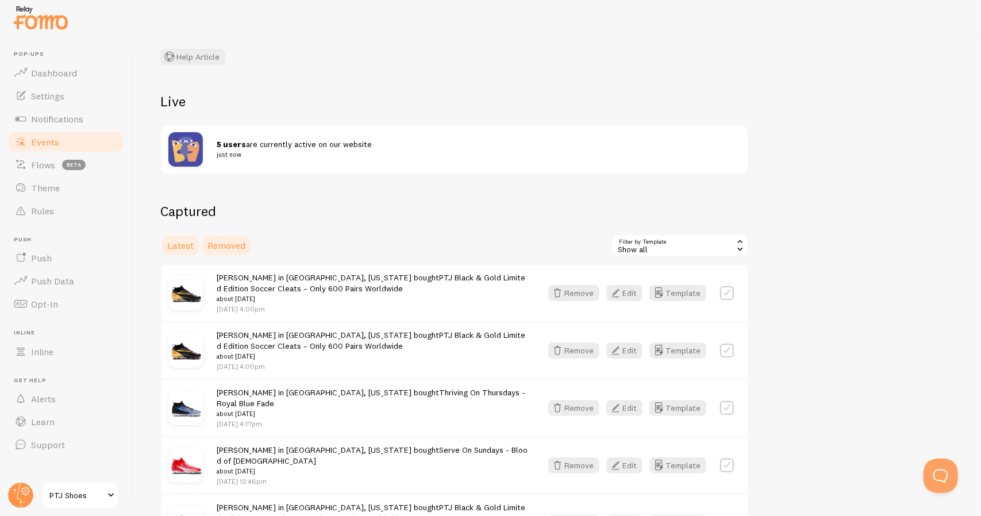
click at [240, 247] on span "Removed" at bounding box center [226, 245] width 38 height 11
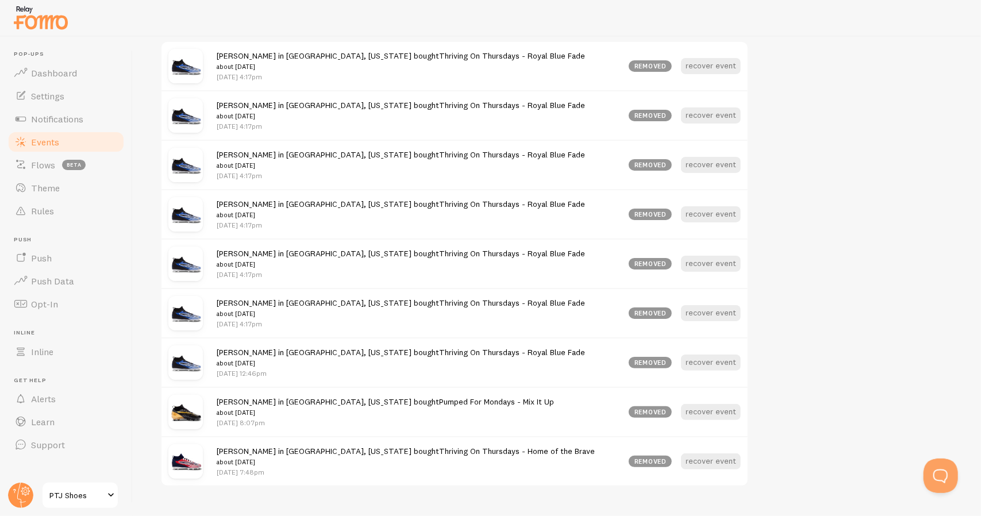
scroll to position [391, 0]
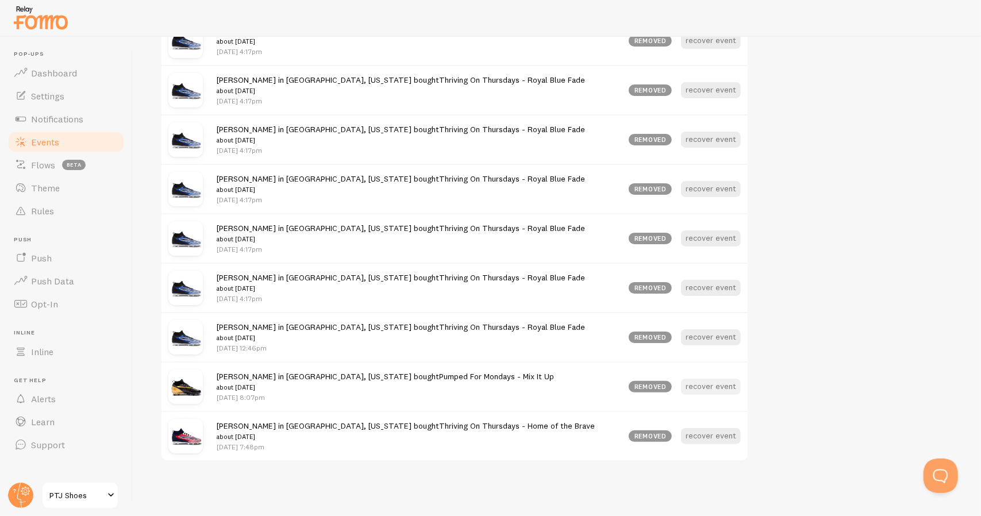
click at [714, 388] on button "recover event" at bounding box center [711, 387] width 60 height 16
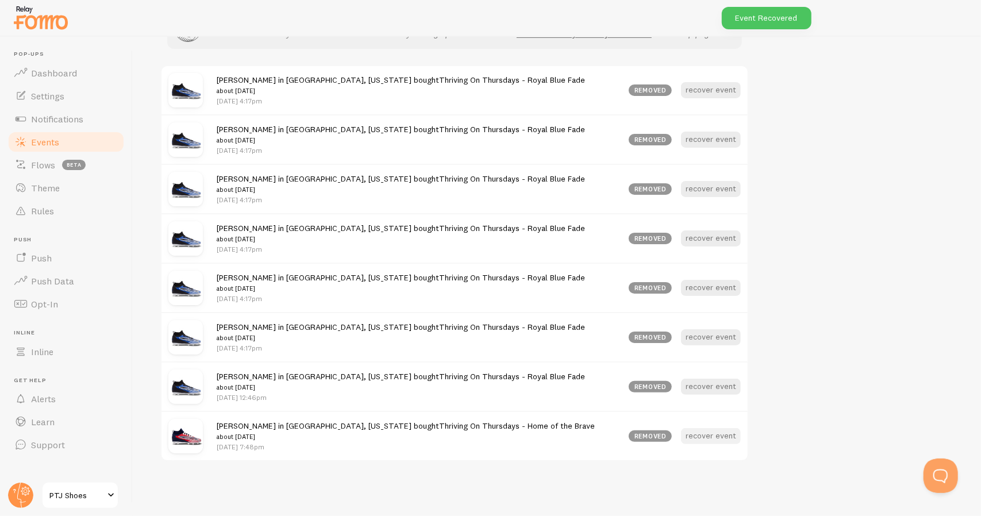
click at [710, 435] on button "recover event" at bounding box center [711, 436] width 60 height 16
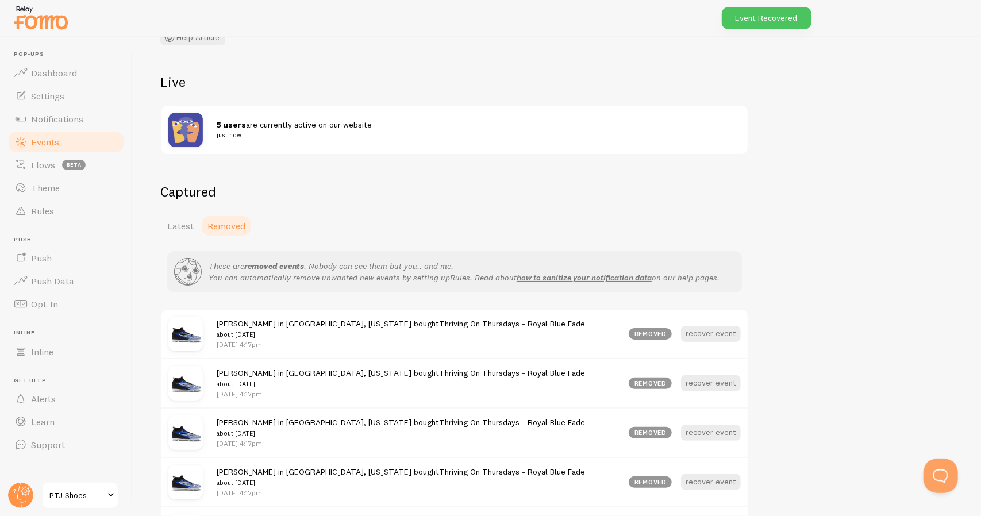
scroll to position [84, 0]
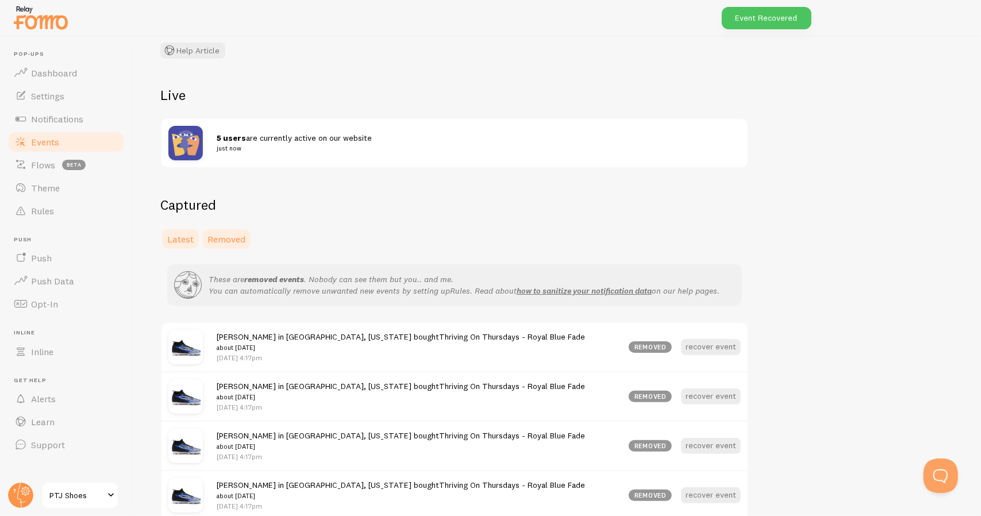
click at [178, 243] on span "Latest" at bounding box center [180, 238] width 26 height 11
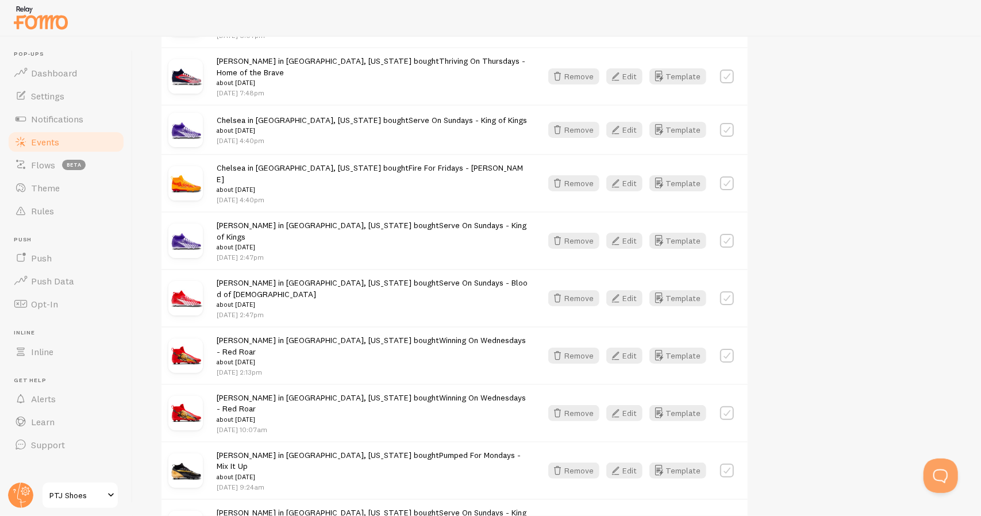
scroll to position [1465, 0]
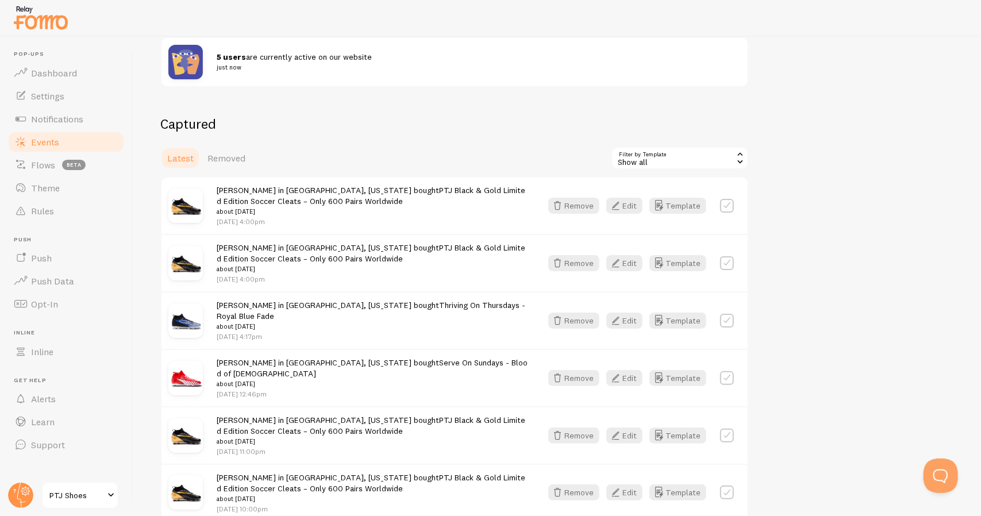
scroll to position [159, 0]
